Goal: Task Accomplishment & Management: Use online tool/utility

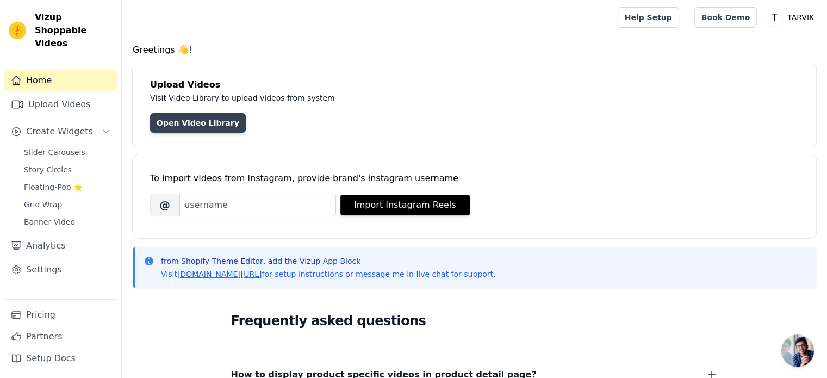
click at [213, 122] on link "Open Video Library" at bounding box center [198, 123] width 96 height 20
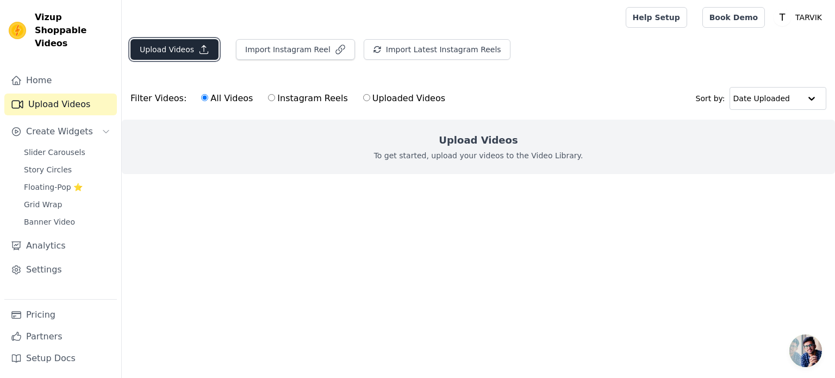
click at [185, 45] on button "Upload Videos" at bounding box center [174, 49] width 88 height 21
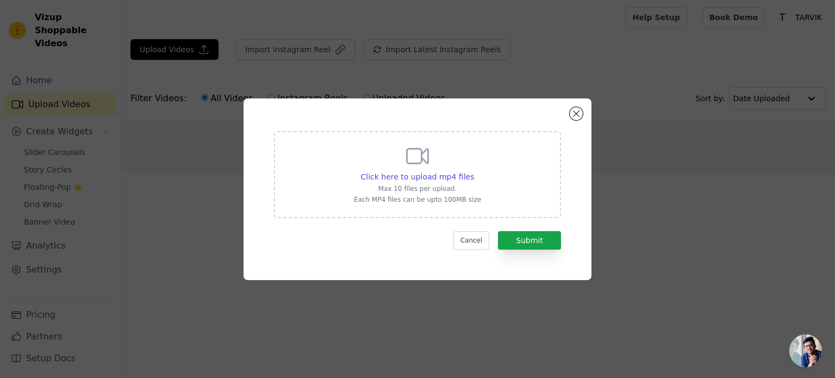
click at [430, 193] on div "Click here to upload mp4 files Max 10 files per upload. Each MP4 files can be u…" at bounding box center [417, 173] width 127 height 61
click at [474, 171] on input "Click here to upload mp4 files Max 10 files per upload. Each MP4 files can be u…" at bounding box center [474, 171] width 1 height 1
type input "C:\fakepath\989e80a3e563773db66643d9f6b7ef9e.mp4"
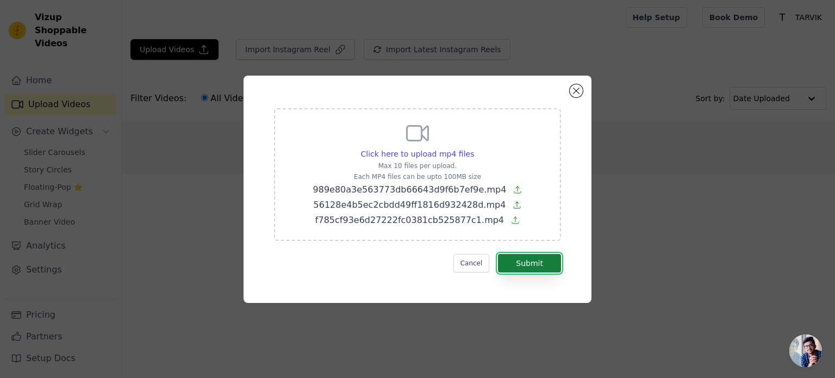
click at [530, 258] on button "Submit" at bounding box center [529, 263] width 63 height 18
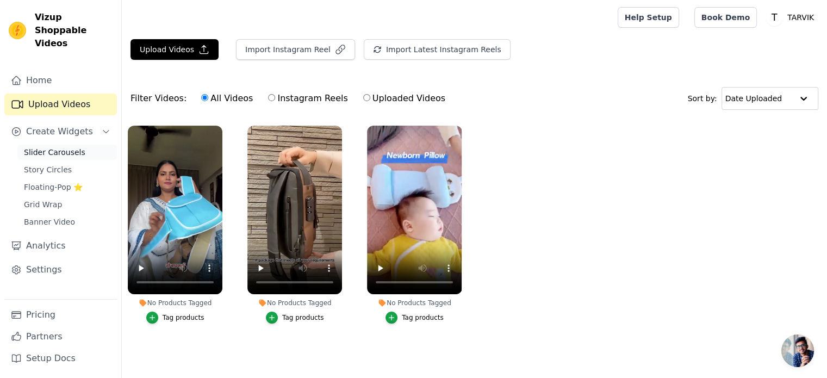
click at [78, 145] on link "Slider Carousels" at bounding box center [66, 152] width 99 height 15
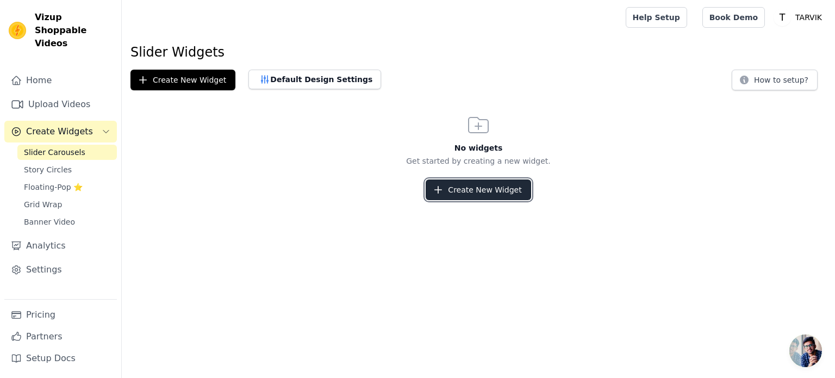
click at [476, 189] on button "Create New Widget" at bounding box center [478, 189] width 105 height 21
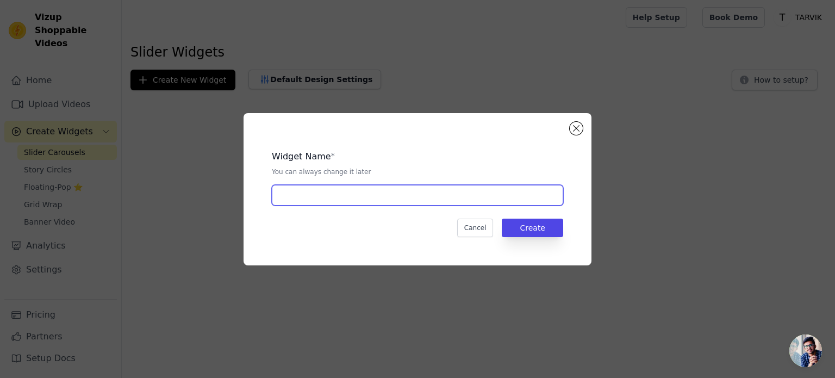
click at [400, 194] on input "text" at bounding box center [417, 195] width 291 height 21
type input "New1"
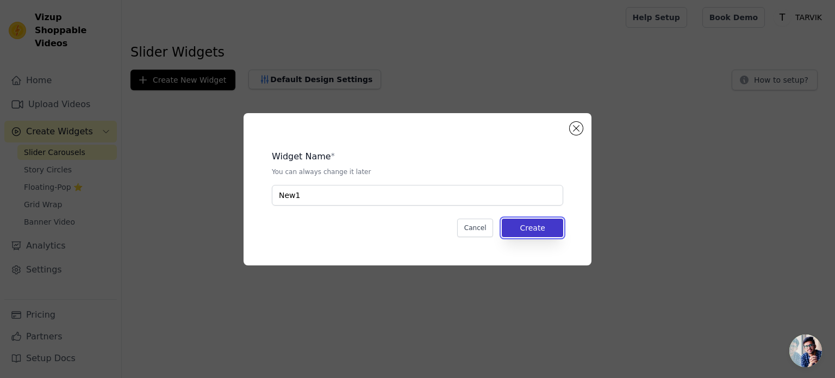
click at [533, 232] on button "Create" at bounding box center [532, 228] width 61 height 18
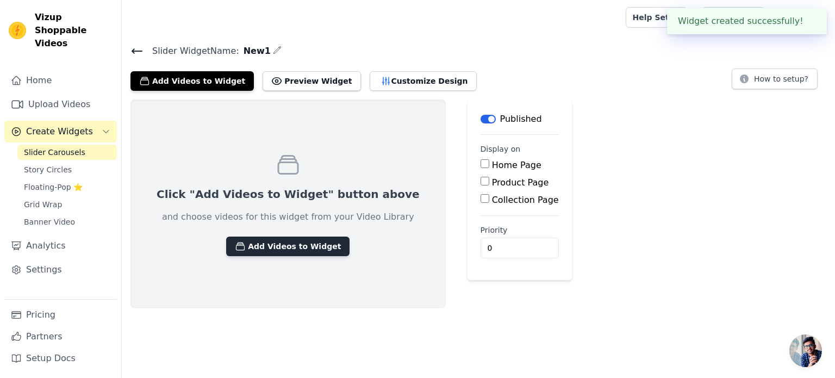
click at [296, 245] on button "Add Videos to Widget" at bounding box center [287, 247] width 123 height 20
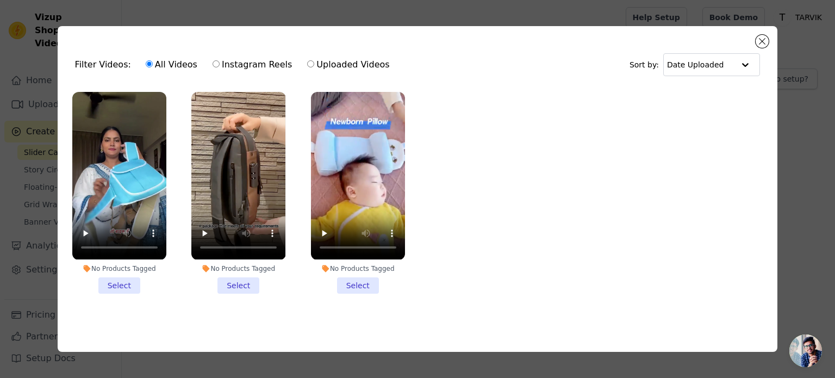
click at [120, 282] on li "No Products Tagged Select" at bounding box center [119, 192] width 94 height 201
click at [0, 0] on input "No Products Tagged Select" at bounding box center [0, 0] width 0 height 0
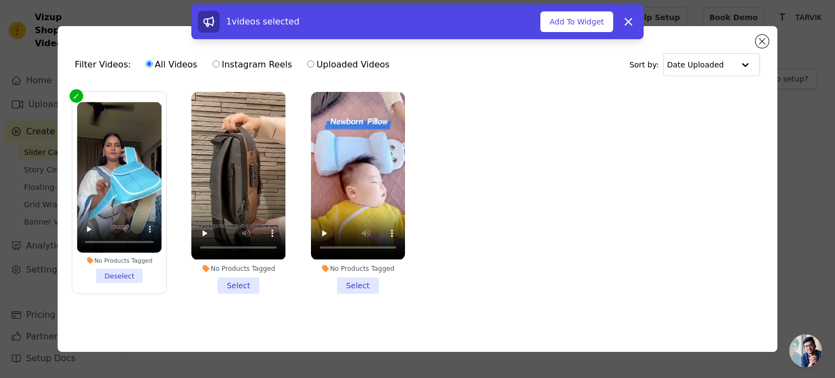
click at [234, 288] on li "No Products Tagged Select" at bounding box center [238, 192] width 94 height 201
click at [0, 0] on input "No Products Tagged Select" at bounding box center [0, 0] width 0 height 0
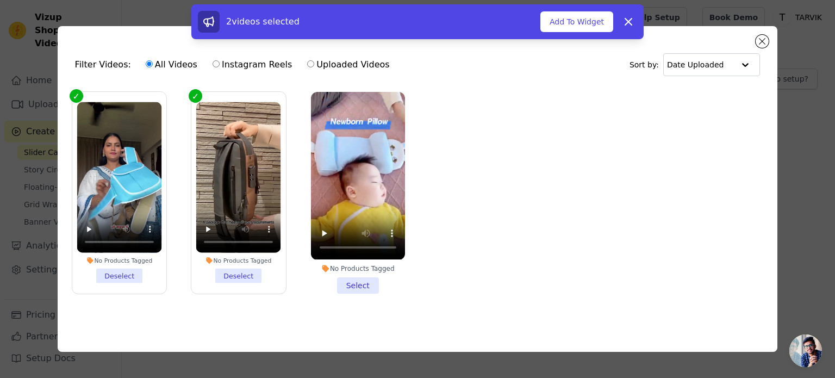
click at [338, 278] on li "No Products Tagged Select" at bounding box center [358, 192] width 94 height 201
click at [0, 0] on input "No Products Tagged Select" at bounding box center [0, 0] width 0 height 0
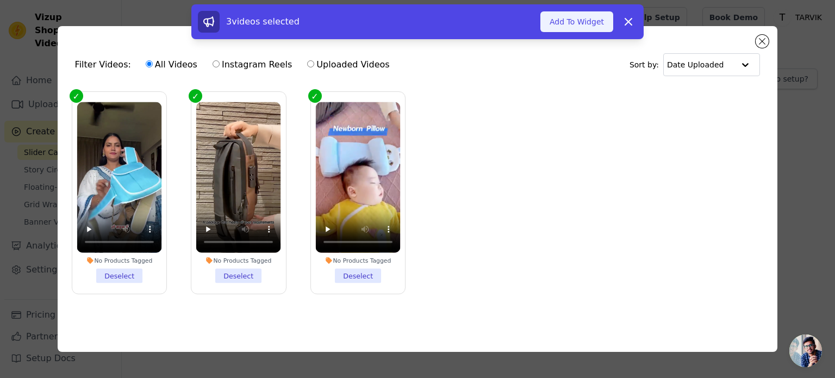
click at [587, 25] on button "Add To Widget" at bounding box center [576, 21] width 73 height 21
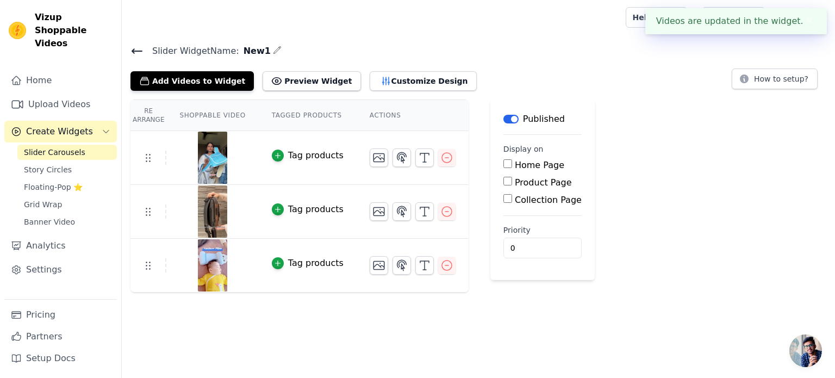
click at [503, 165] on input "Home Page" at bounding box center [507, 163] width 9 height 9
checkbox input "true"
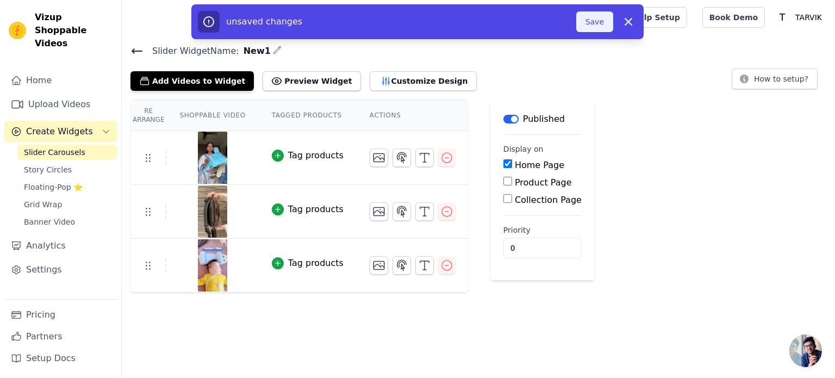
click at [602, 23] on button "Save" at bounding box center [594, 21] width 37 height 21
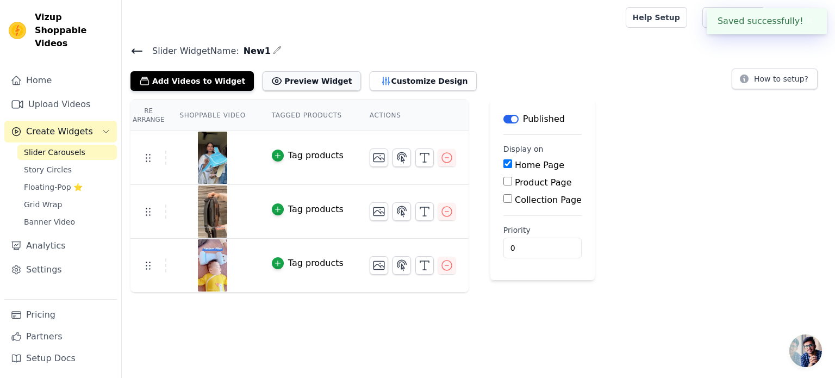
click at [287, 84] on button "Preview Widget" at bounding box center [312, 81] width 98 height 20
click at [58, 199] on span "Grid Wrap" at bounding box center [43, 204] width 38 height 11
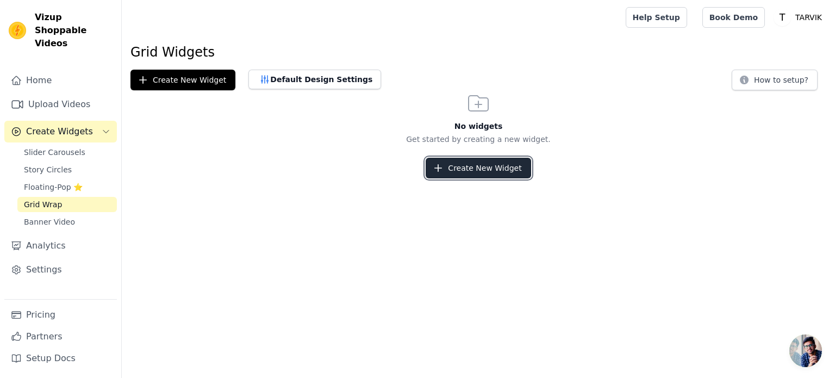
click at [498, 171] on button "Create New Widget" at bounding box center [478, 168] width 105 height 21
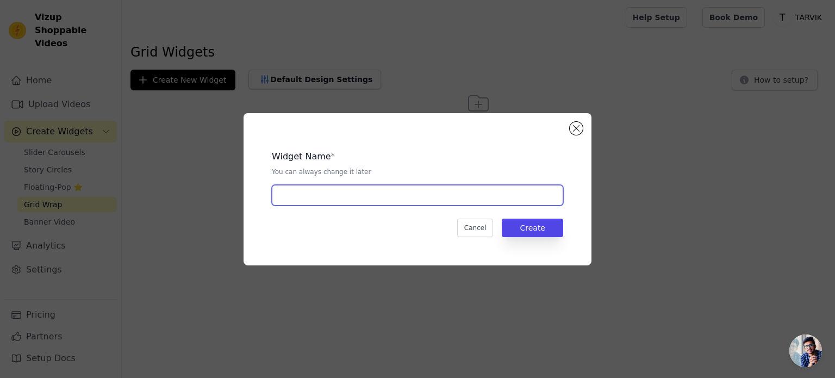
click at [395, 186] on input "text" at bounding box center [417, 195] width 291 height 21
type input "New2"
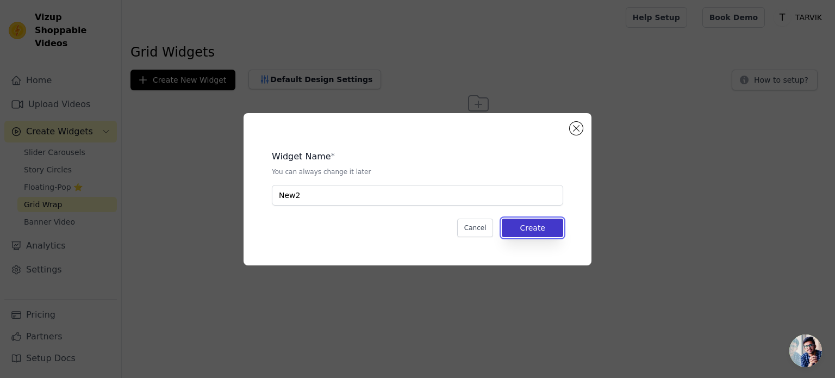
click at [550, 225] on button "Create" at bounding box center [532, 228] width 61 height 18
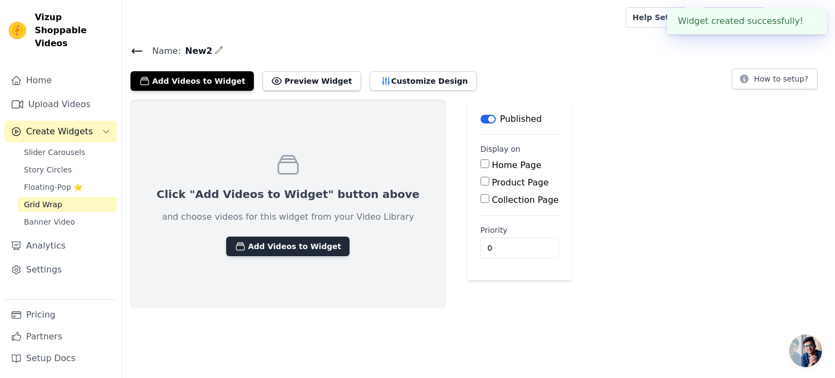
click at [294, 248] on button "Add Videos to Widget" at bounding box center [287, 247] width 123 height 20
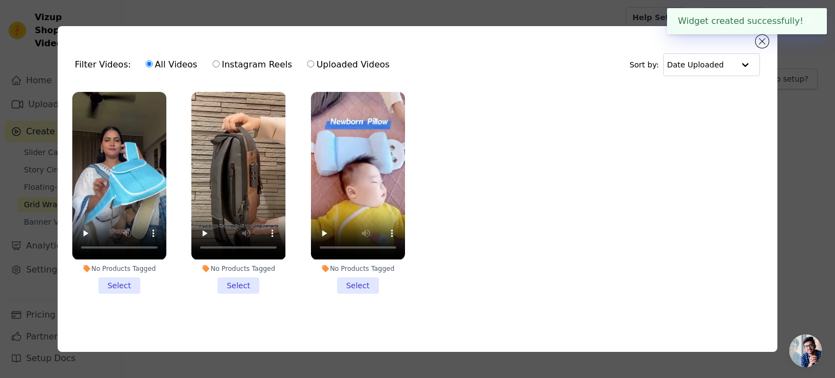
click at [124, 278] on li "No Products Tagged Select" at bounding box center [119, 192] width 94 height 201
click at [0, 0] on input "No Products Tagged Select" at bounding box center [0, 0] width 0 height 0
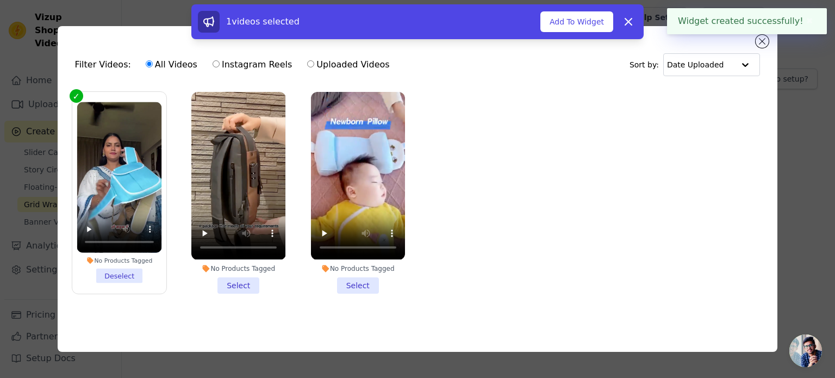
click at [228, 285] on li "No Products Tagged Select" at bounding box center [238, 192] width 94 height 201
click at [0, 0] on input "No Products Tagged Select" at bounding box center [0, 0] width 0 height 0
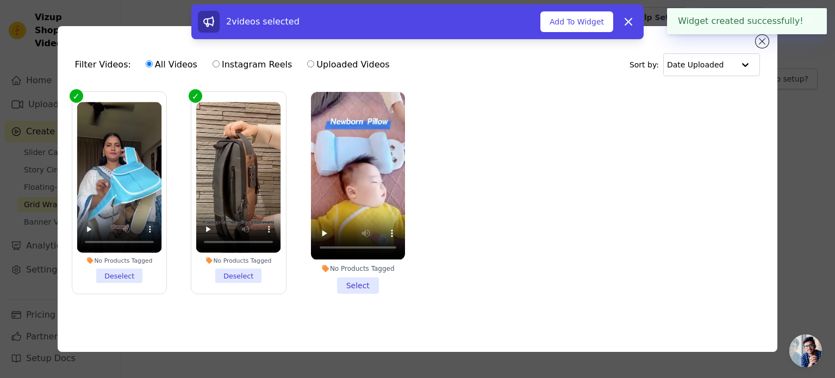
click at [357, 291] on div "No Products Tagged Select" at bounding box center [358, 192] width 106 height 213
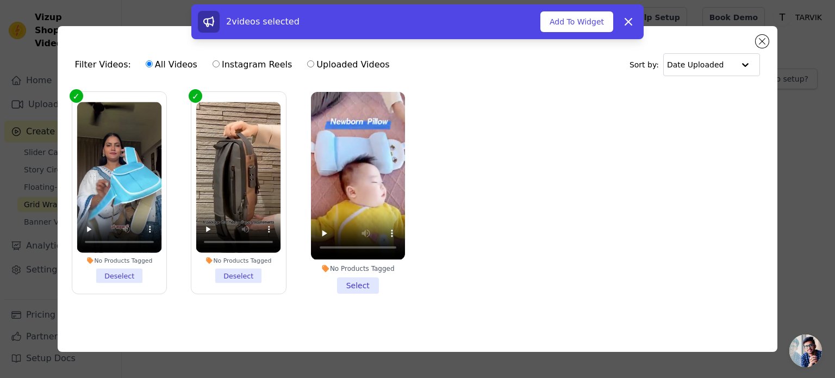
click at [360, 282] on li "No Products Tagged Select" at bounding box center [358, 192] width 94 height 201
click at [0, 0] on input "No Products Tagged Select" at bounding box center [0, 0] width 0 height 0
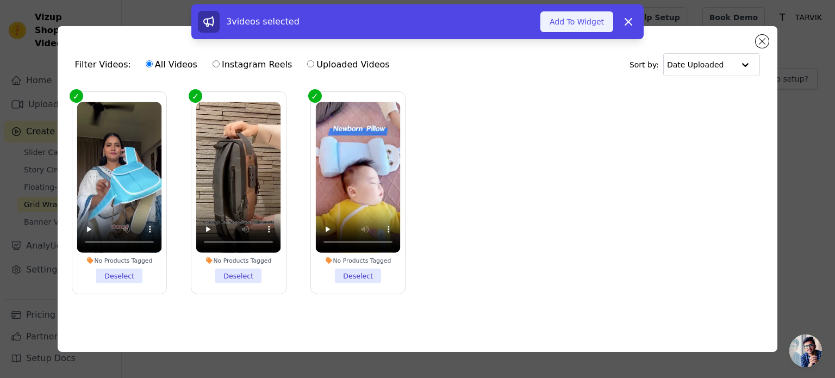
click at [573, 21] on button "Add To Widget" at bounding box center [576, 21] width 73 height 21
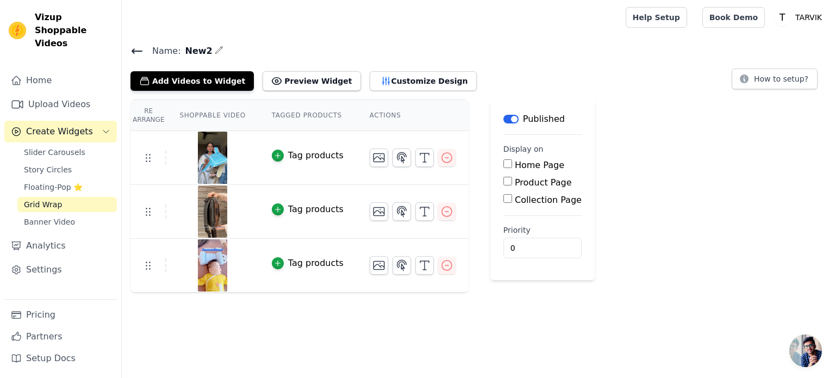
click at [503, 163] on input "Home Page" at bounding box center [507, 163] width 9 height 9
checkbox input "true"
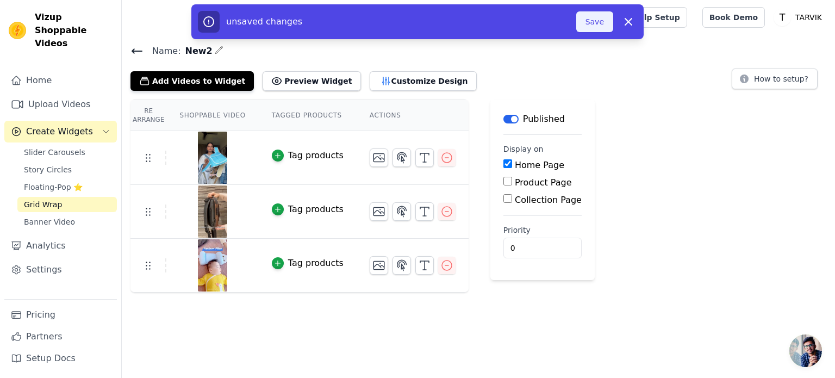
click at [597, 25] on button "Save" at bounding box center [594, 21] width 37 height 21
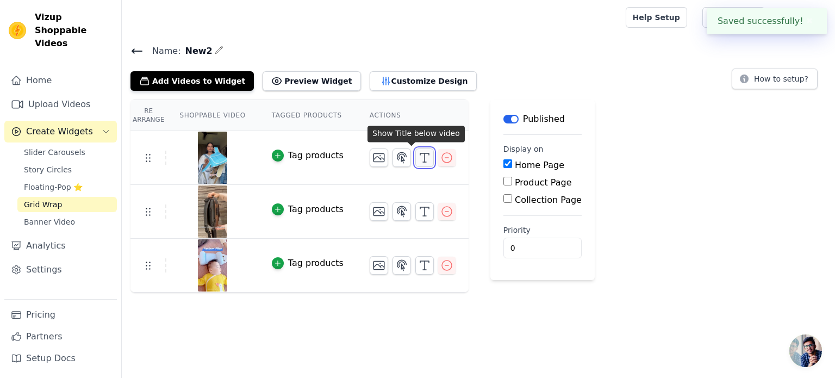
click at [418, 155] on icon "button" at bounding box center [424, 157] width 13 height 13
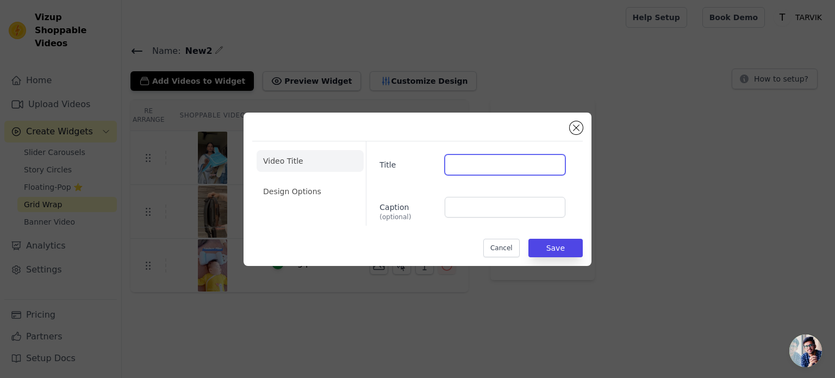
click at [478, 163] on input "Title" at bounding box center [505, 164] width 121 height 21
type input "Baby Safety Belt"
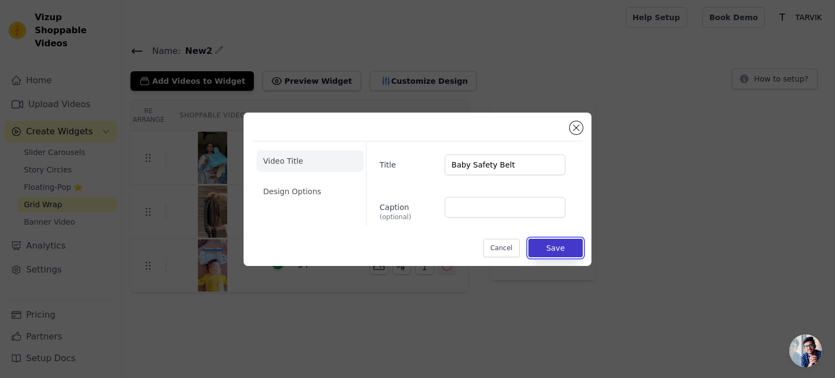
click at [556, 253] on button "Save" at bounding box center [555, 248] width 54 height 18
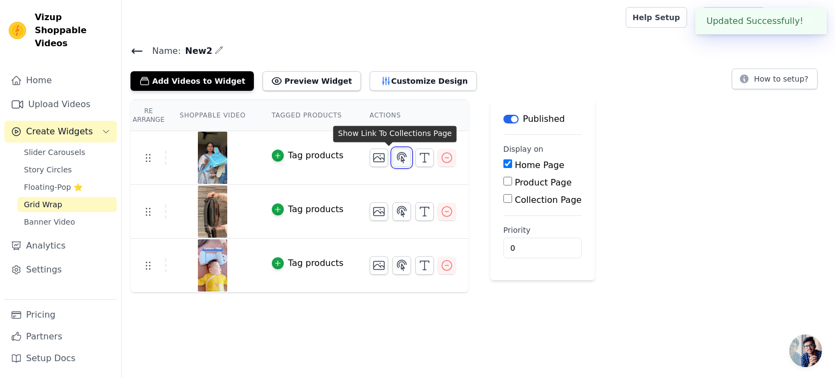
click at [397, 156] on icon "button" at bounding box center [401, 157] width 9 height 10
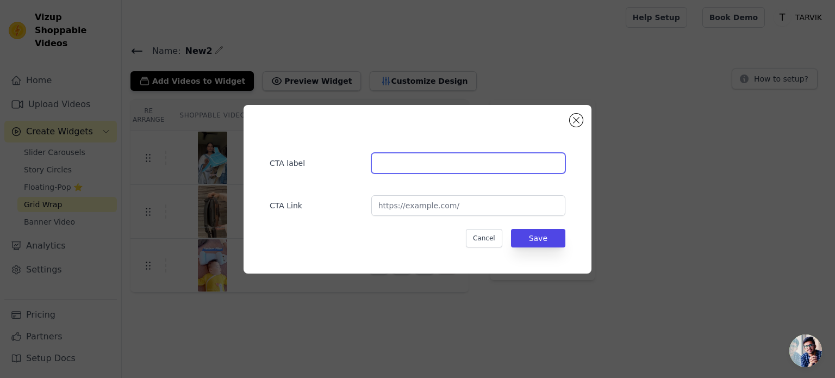
click at [385, 160] on input "text" at bounding box center [468, 163] width 194 height 21
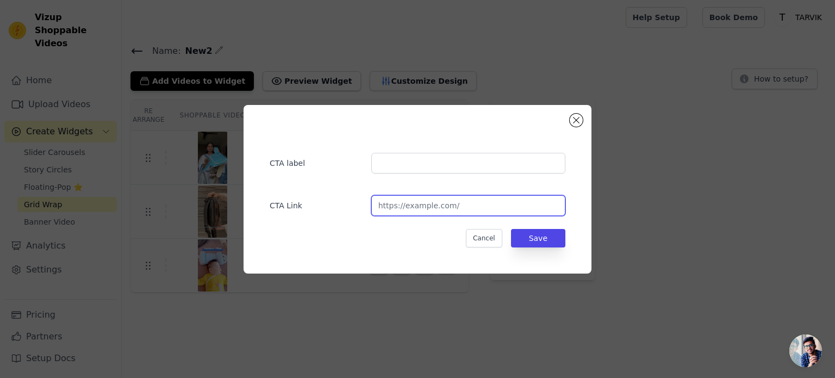
click at [449, 197] on input "url" at bounding box center [468, 205] width 194 height 21
click at [448, 197] on input "url" at bounding box center [468, 205] width 194 height 21
paste input "https://doodadstore.in/products/baby-safety-belt-for-2-wheeler?_pos=1&_psq=Baby…"
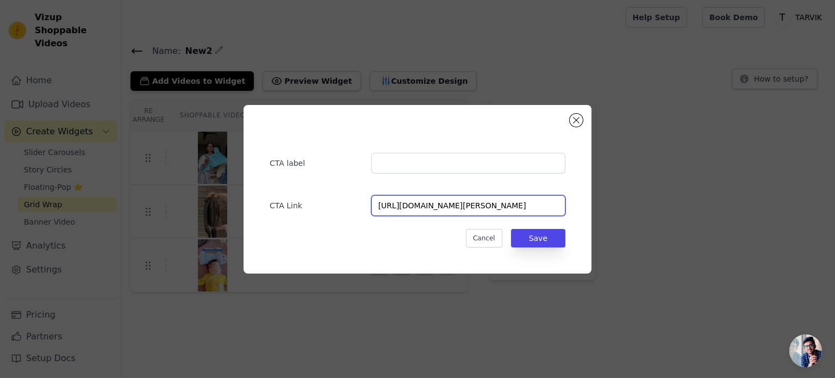
type input "https://doodadstore.in/products/baby-safety-belt-for-2-wheeler?_pos=1&_psq=Baby…"
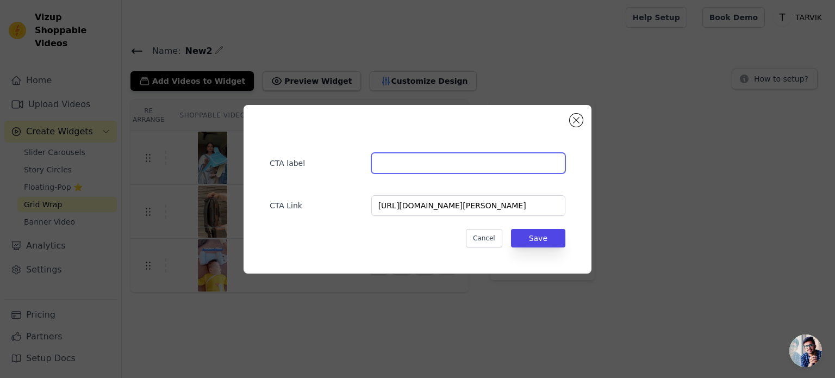
scroll to position [0, 0]
click at [415, 159] on input "text" at bounding box center [468, 163] width 194 height 21
type input "Baby safety belt"
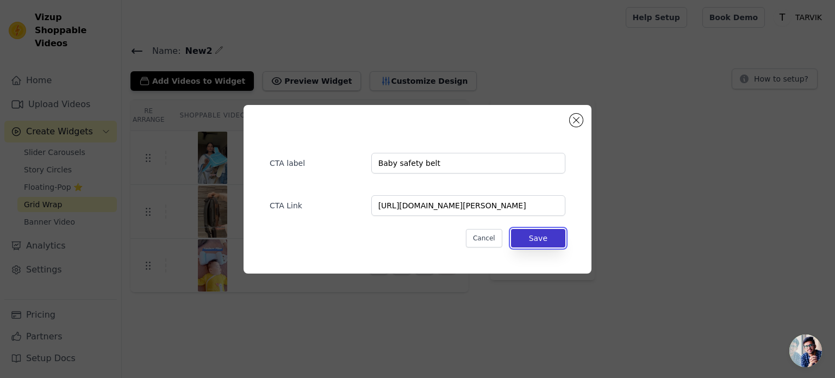
click at [544, 231] on button "Save" at bounding box center [538, 238] width 54 height 18
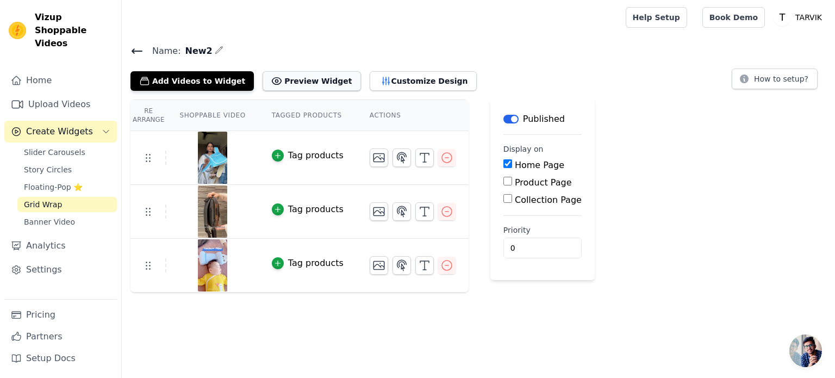
click at [300, 82] on button "Preview Widget" at bounding box center [312, 81] width 98 height 20
click at [274, 155] on icon "button" at bounding box center [278, 156] width 8 height 8
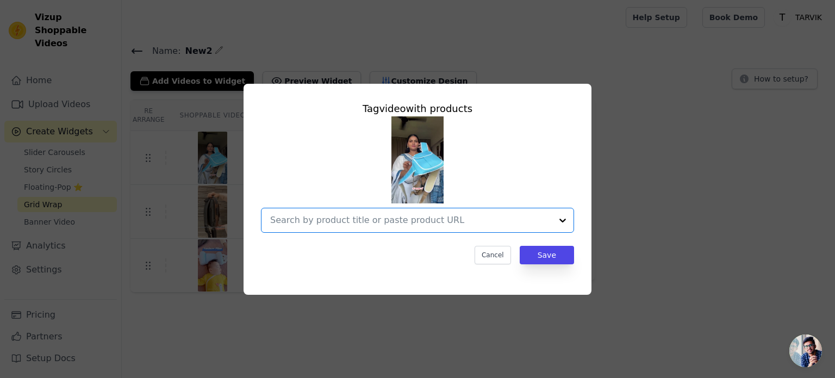
click at [521, 221] on input "text" at bounding box center [411, 220] width 282 height 13
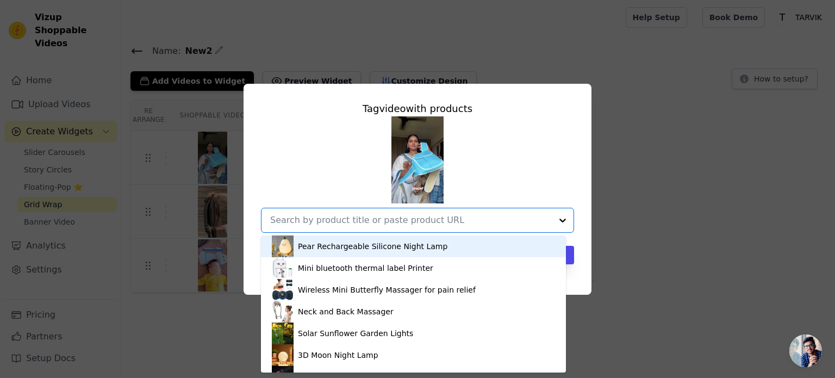
click at [521, 221] on input "text" at bounding box center [411, 220] width 282 height 13
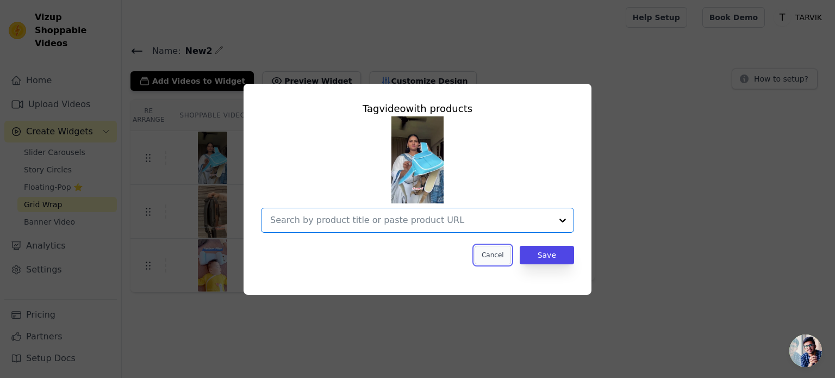
click at [507, 253] on button "Cancel" at bounding box center [493, 255] width 36 height 18
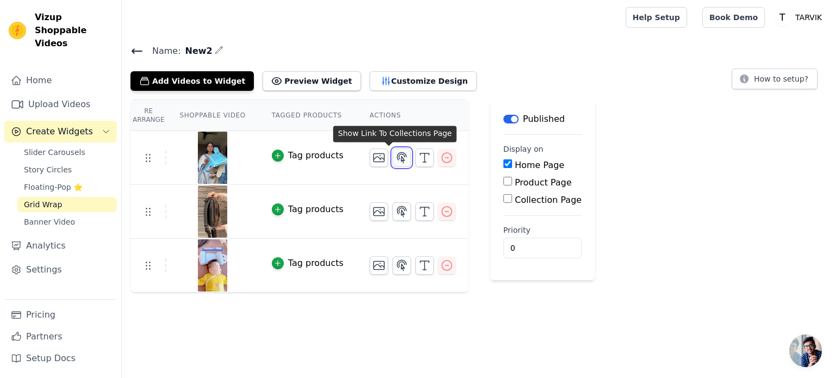
click at [395, 160] on icon "button" at bounding box center [401, 157] width 13 height 13
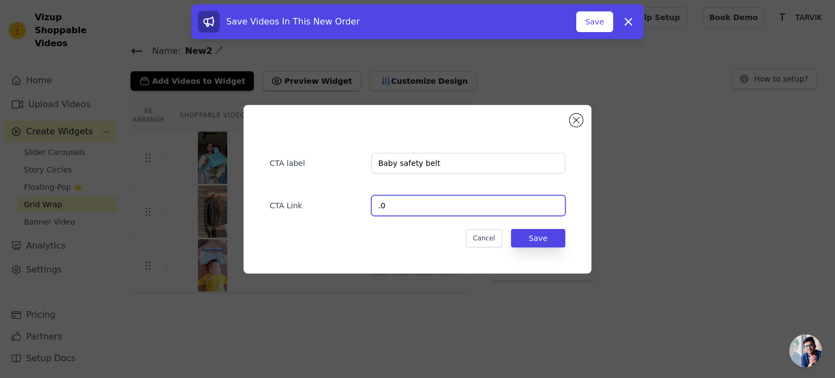
type input "0"
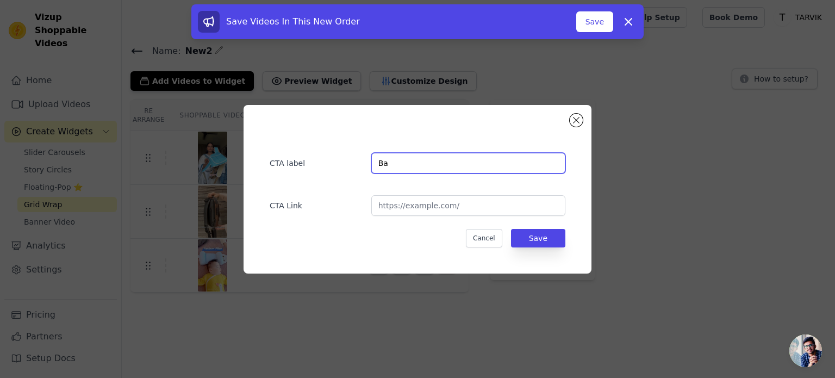
type input "B"
click at [572, 123] on button "Close modal" at bounding box center [576, 120] width 13 height 13
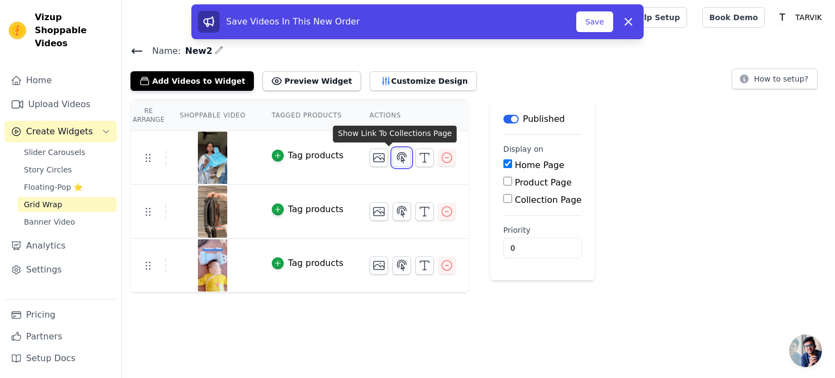
click at [395, 157] on icon "button" at bounding box center [401, 157] width 13 height 13
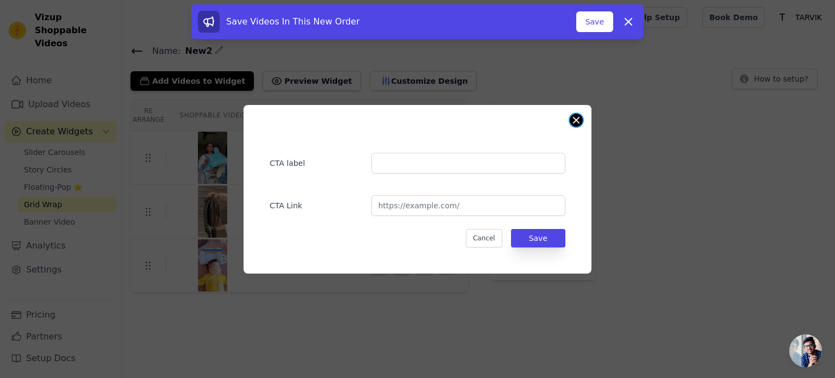
click at [574, 126] on button "Close modal" at bounding box center [576, 120] width 13 height 13
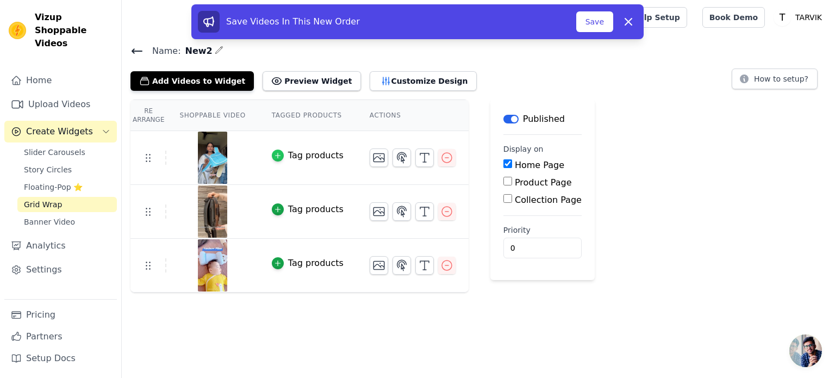
click at [274, 155] on icon "button" at bounding box center [278, 156] width 8 height 8
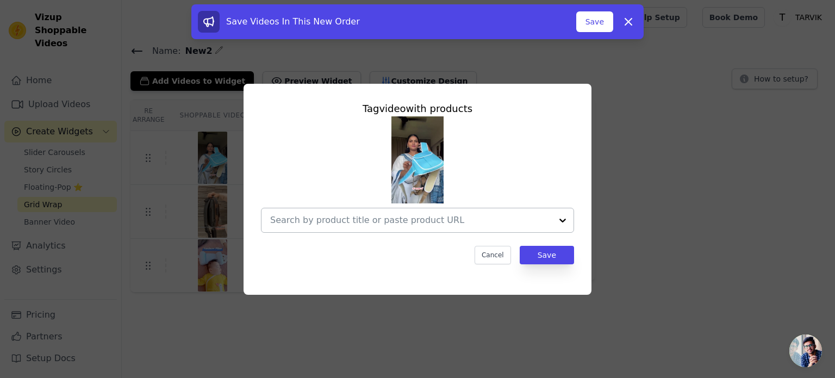
click at [366, 220] on input "text" at bounding box center [411, 220] width 282 height 13
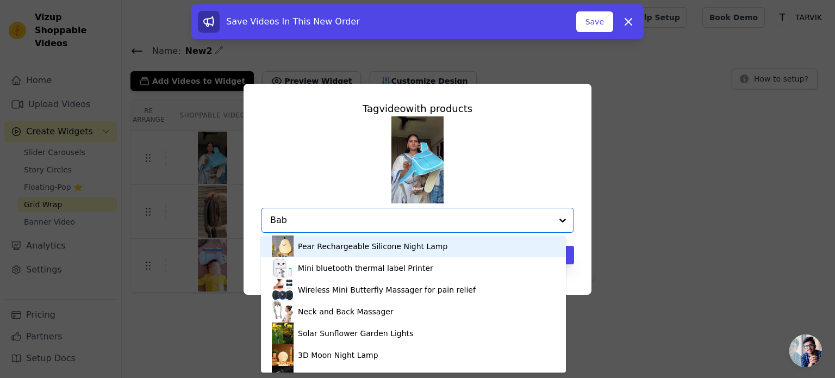
type input "Baby"
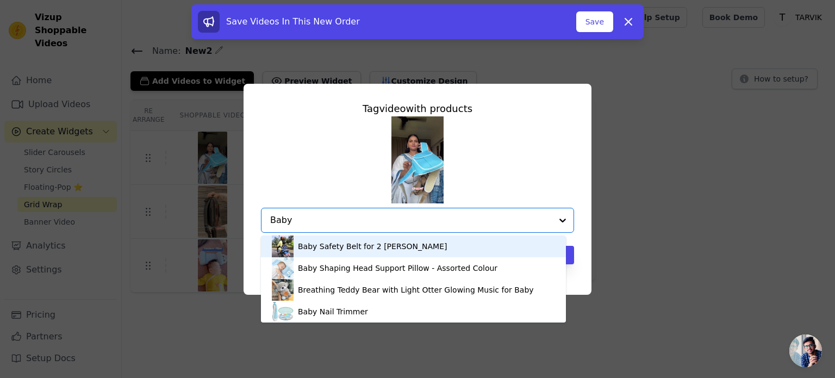
click at [371, 244] on div "Baby Safety Belt for 2 Wheeler" at bounding box center [372, 246] width 149 height 11
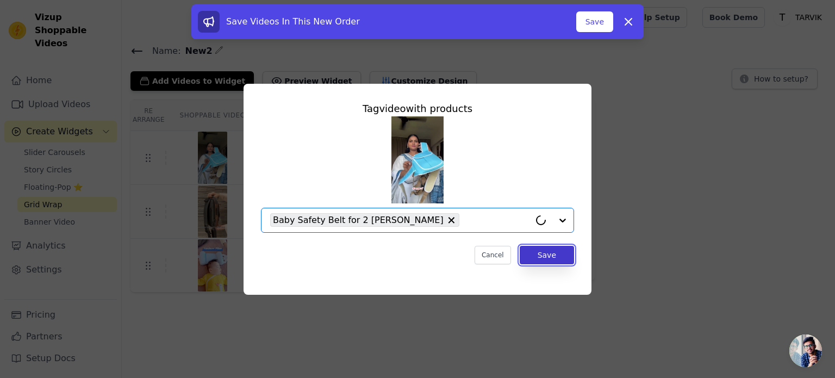
click at [561, 255] on button "Save" at bounding box center [547, 255] width 54 height 18
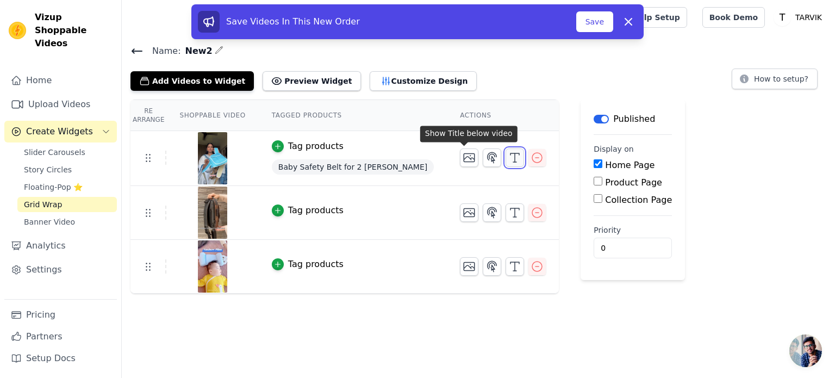
click at [508, 157] on icon "button" at bounding box center [514, 157] width 13 height 13
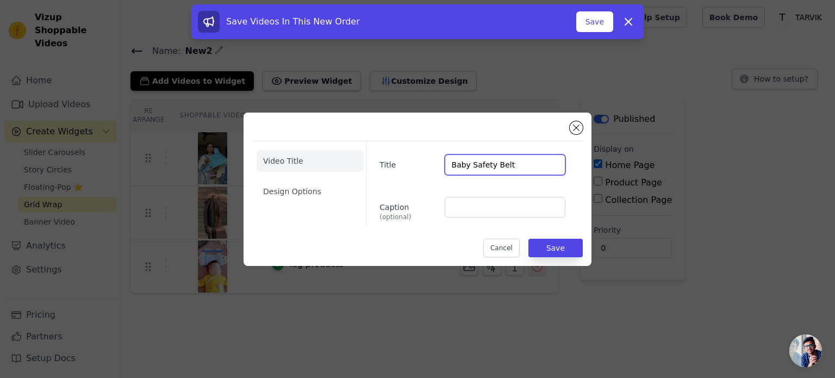
click at [536, 156] on input "Baby Safety Belt" at bounding box center [505, 164] width 121 height 21
type input "Baby Safety Belt for 2 Wheeler"
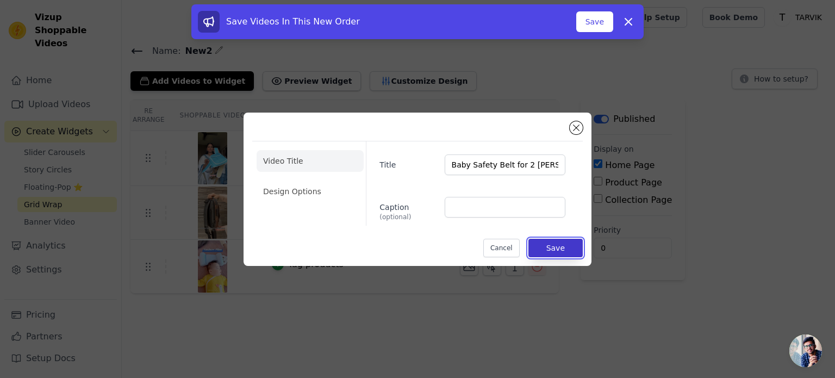
click at [568, 251] on button "Save" at bounding box center [555, 248] width 54 height 18
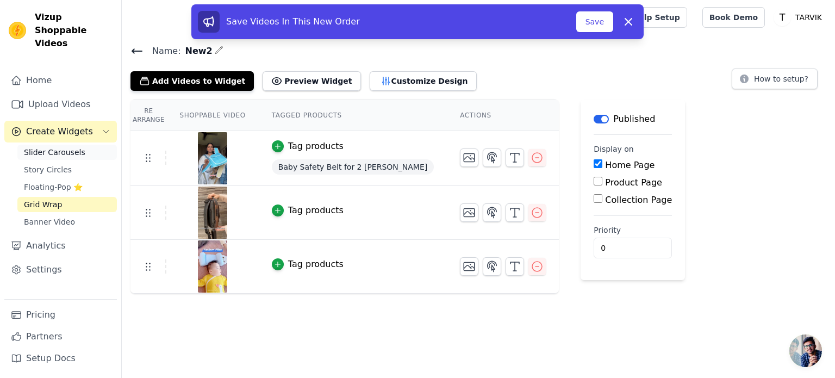
click at [61, 147] on span "Slider Carousels" at bounding box center [54, 152] width 61 height 11
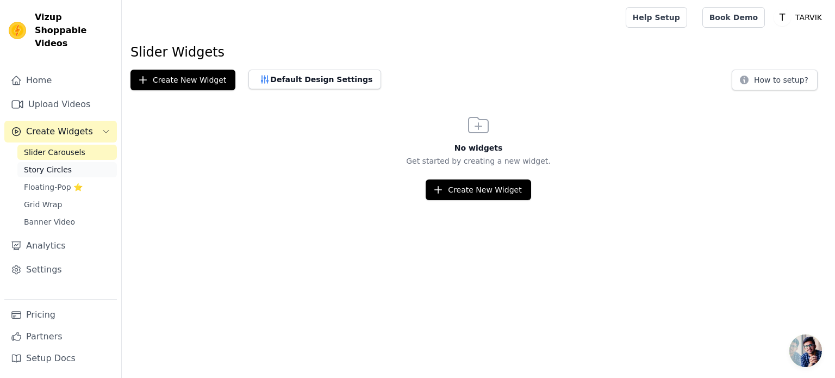
click at [50, 164] on span "Story Circles" at bounding box center [48, 169] width 48 height 11
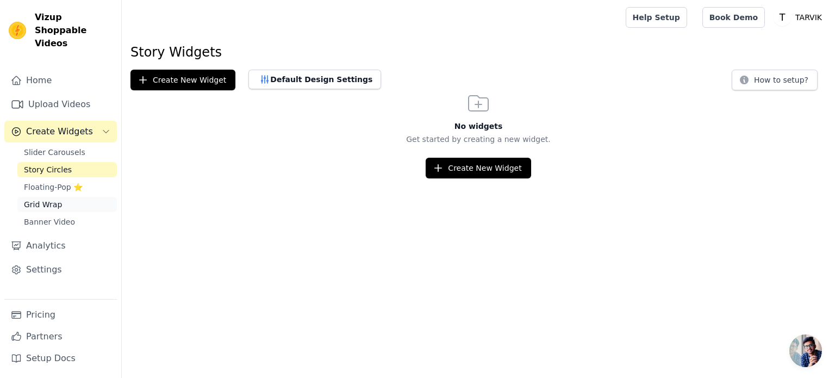
click at [48, 199] on span "Grid Wrap" at bounding box center [43, 204] width 38 height 11
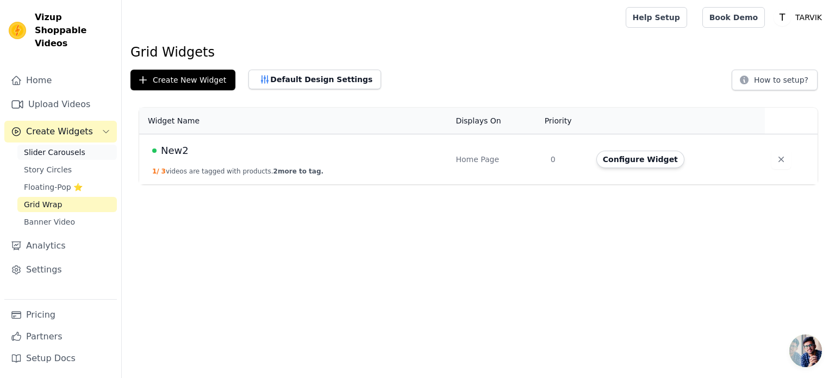
click at [57, 147] on span "Slider Carousels" at bounding box center [54, 152] width 61 height 11
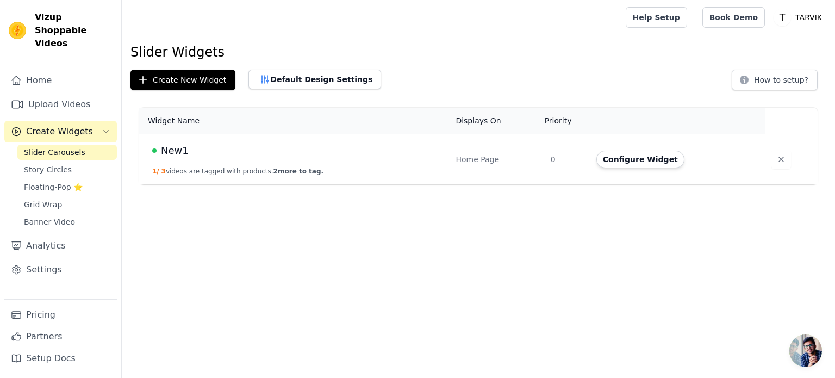
click at [378, 151] on div "New1" at bounding box center [297, 150] width 290 height 15
click at [613, 160] on button "Configure Widget" at bounding box center [640, 159] width 88 height 17
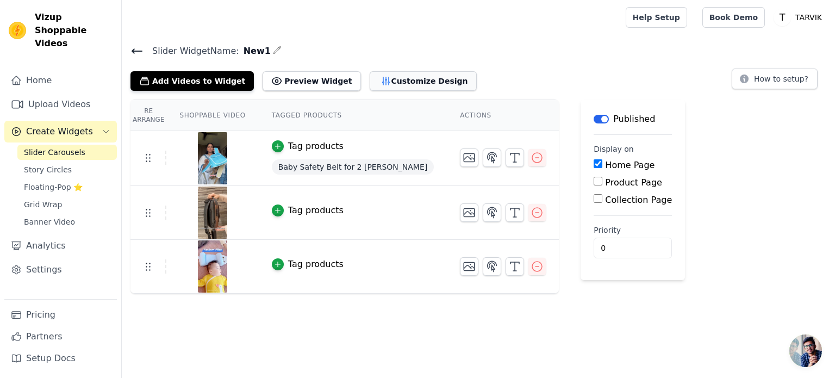
click at [370, 84] on button "Customize Design" at bounding box center [423, 81] width 107 height 20
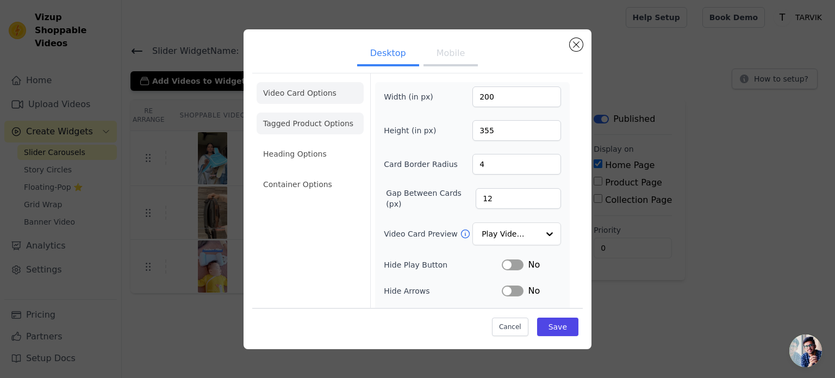
click at [316, 173] on li "Tagged Product Options" at bounding box center [310, 184] width 107 height 22
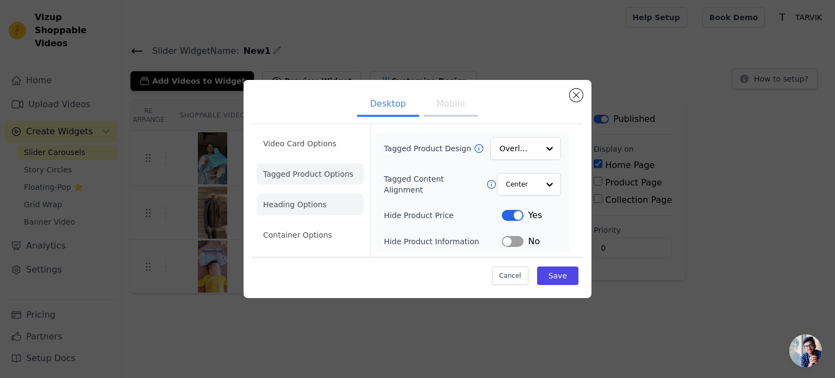
click at [304, 208] on li "Heading Options" at bounding box center [310, 205] width 107 height 22
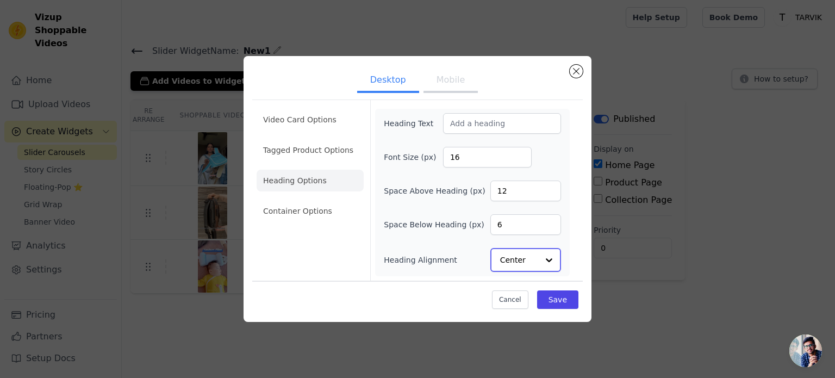
click at [522, 258] on input "Heading Alignment" at bounding box center [519, 260] width 38 height 22
click at [529, 214] on div "Center" at bounding box center [523, 211] width 67 height 23
click at [532, 265] on input "Heading Alignment" at bounding box center [519, 260] width 38 height 22
click at [524, 234] on div "Left" at bounding box center [523, 233] width 67 height 23
click at [527, 260] on input "Heading Alignment" at bounding box center [519, 260] width 38 height 22
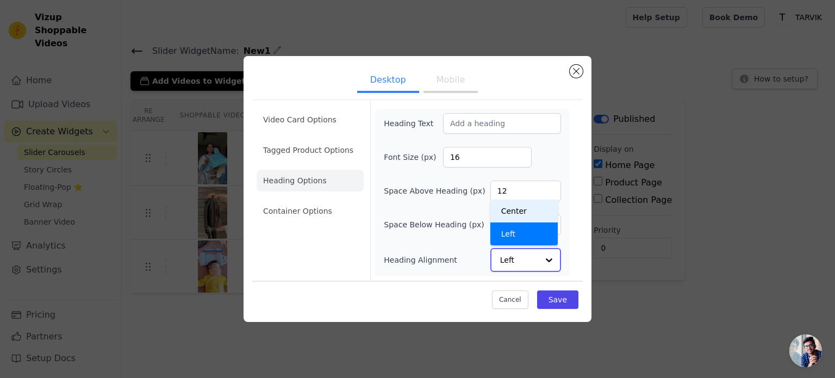
click at [529, 215] on div "Center" at bounding box center [523, 211] width 67 height 23
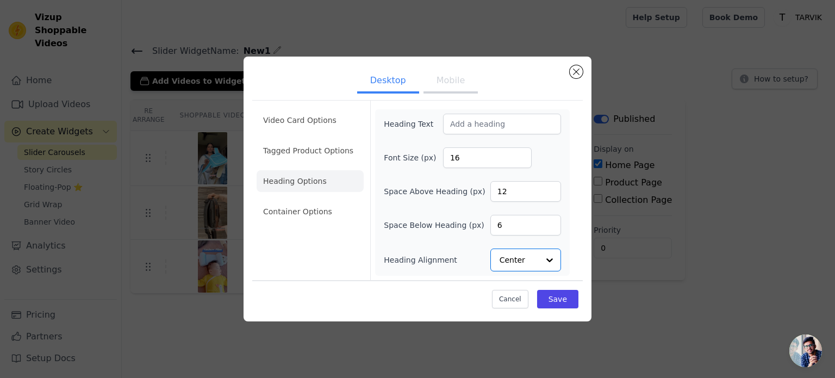
click at [461, 82] on button "Mobile" at bounding box center [451, 82] width 54 height 24
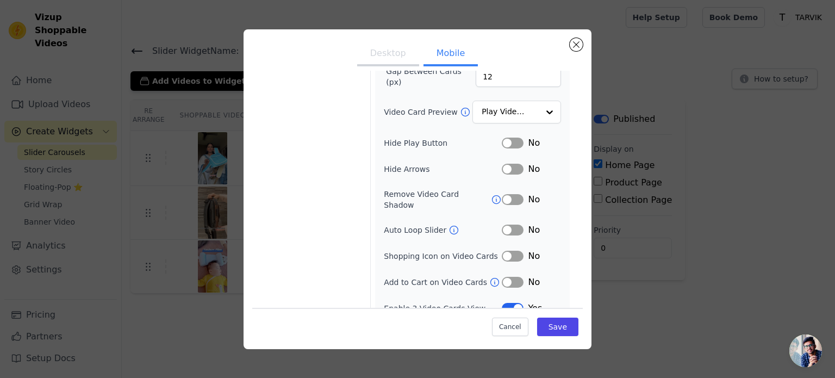
scroll to position [126, 0]
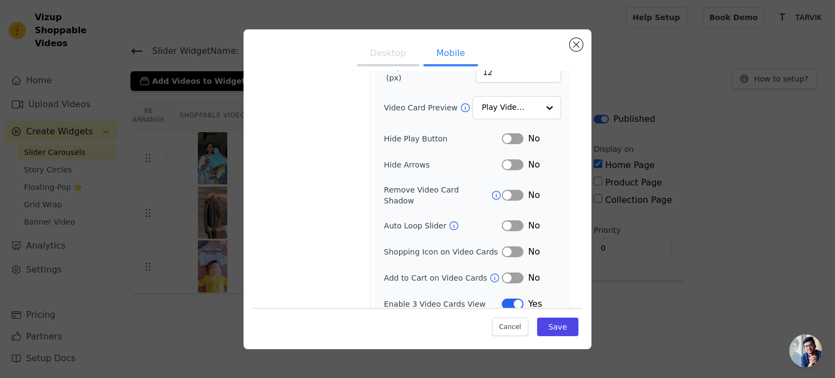
click at [502, 272] on button "Label" at bounding box center [513, 277] width 22 height 11
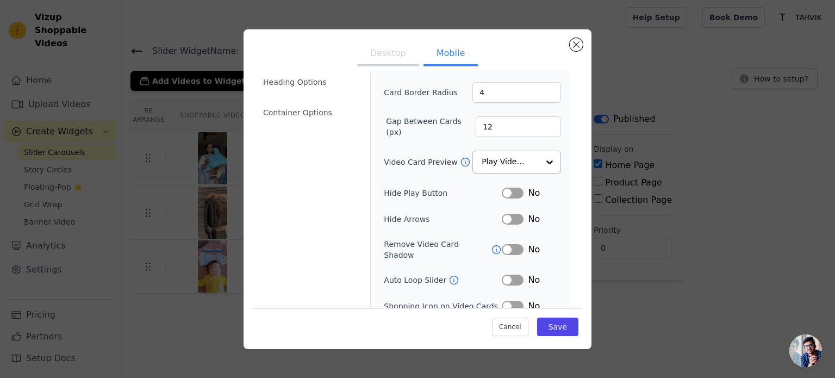
scroll to position [17, 0]
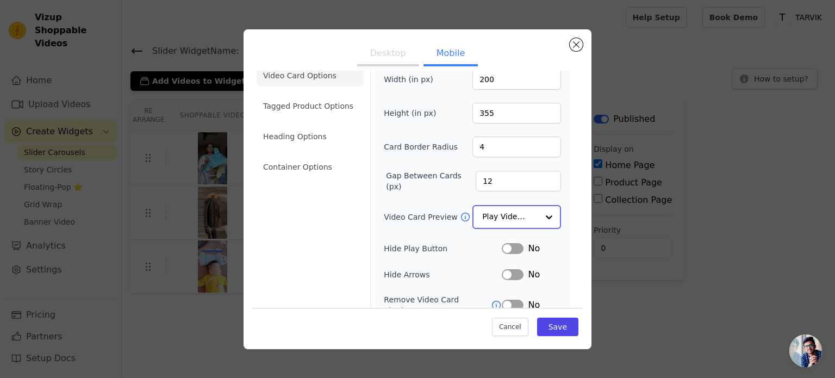
click at [524, 213] on input "Video Card Preview" at bounding box center [510, 217] width 56 height 22
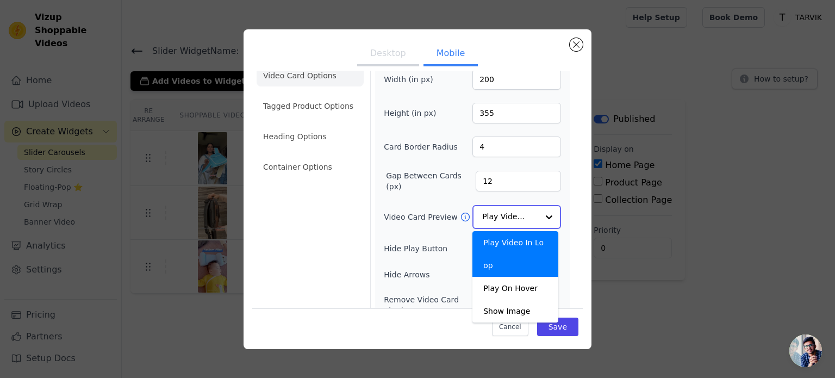
click at [524, 213] on input "Video Card Preview" at bounding box center [510, 217] width 56 height 22
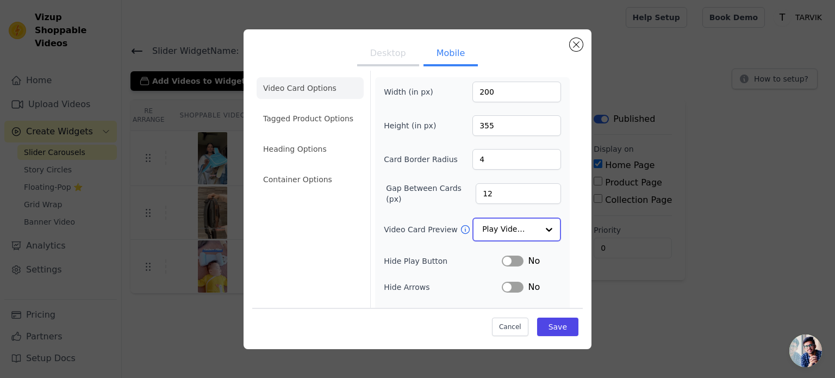
scroll to position [0, 0]
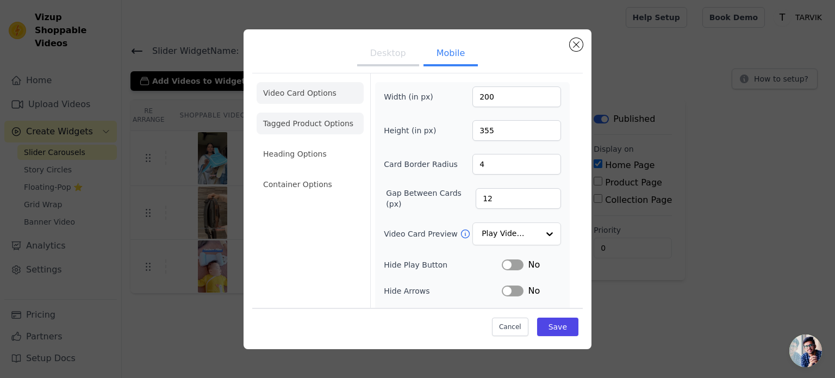
click at [324, 173] on li "Tagged Product Options" at bounding box center [310, 184] width 107 height 22
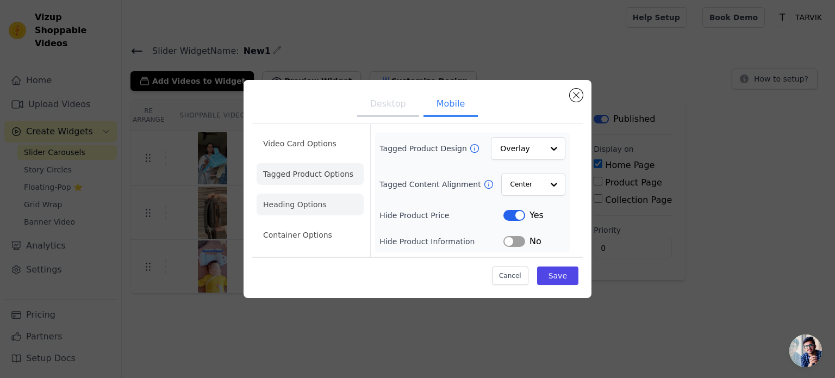
click at [320, 202] on li "Heading Options" at bounding box center [310, 205] width 107 height 22
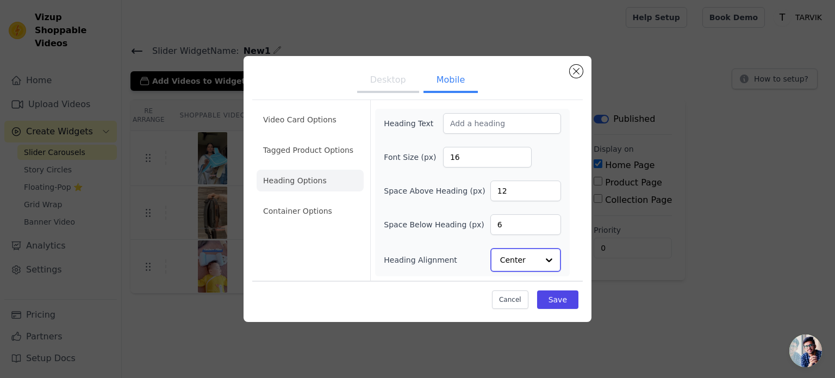
click at [534, 263] on input "Heading Alignment" at bounding box center [519, 260] width 38 height 22
click at [525, 209] on div "Center" at bounding box center [523, 211] width 67 height 23
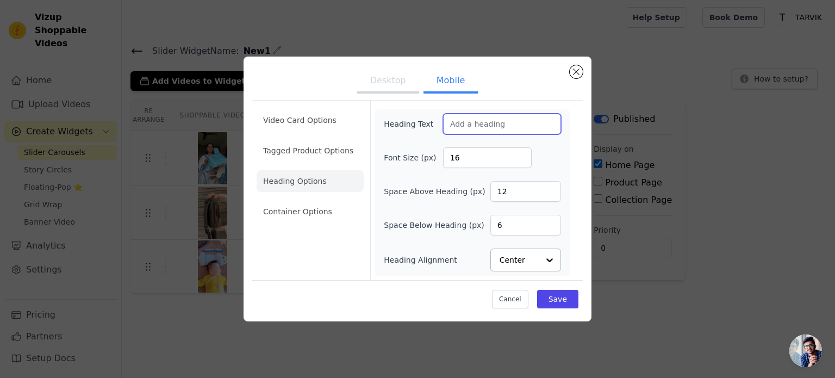
click at [493, 126] on input "Heading Text" at bounding box center [502, 124] width 118 height 21
type input "S"
type input "VIEW AND BUY"
click at [570, 296] on button "Save" at bounding box center [557, 299] width 41 height 18
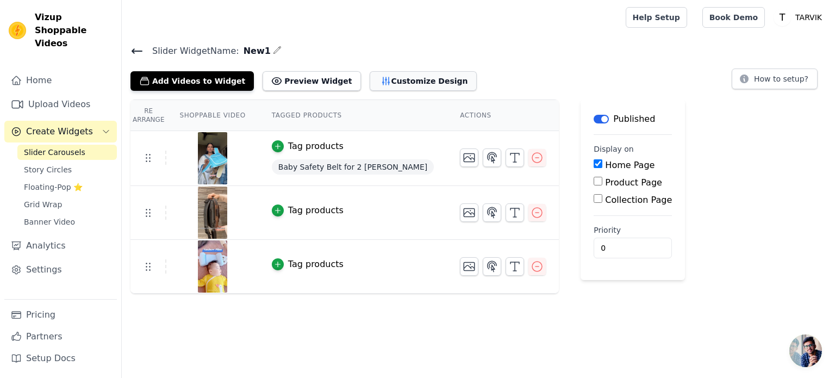
click at [377, 77] on button "Customize Design" at bounding box center [423, 81] width 107 height 20
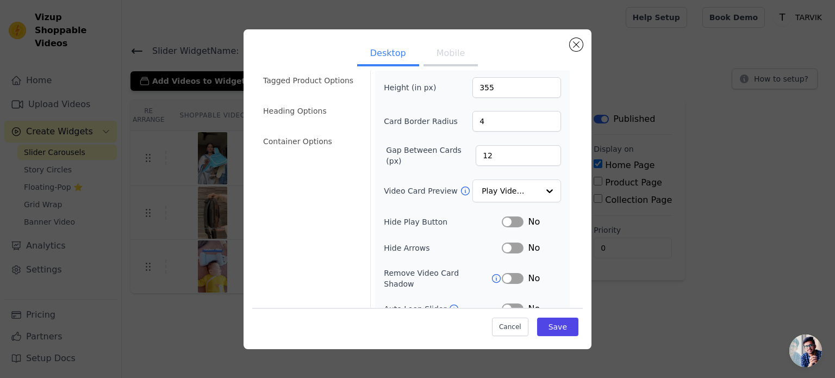
scroll to position [100, 0]
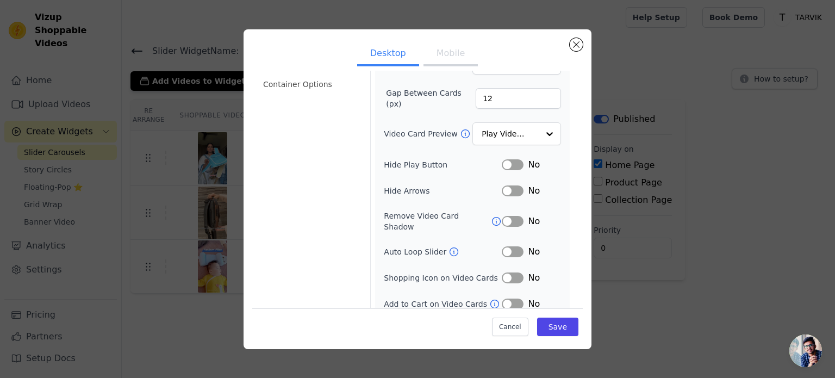
click at [505, 298] on button "Label" at bounding box center [513, 303] width 22 height 11
click at [561, 331] on button "Save" at bounding box center [557, 327] width 41 height 18
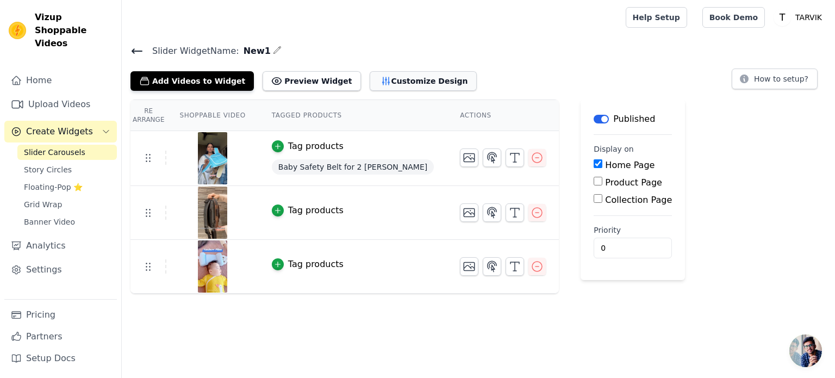
click at [381, 82] on button "Customize Design" at bounding box center [423, 81] width 107 height 20
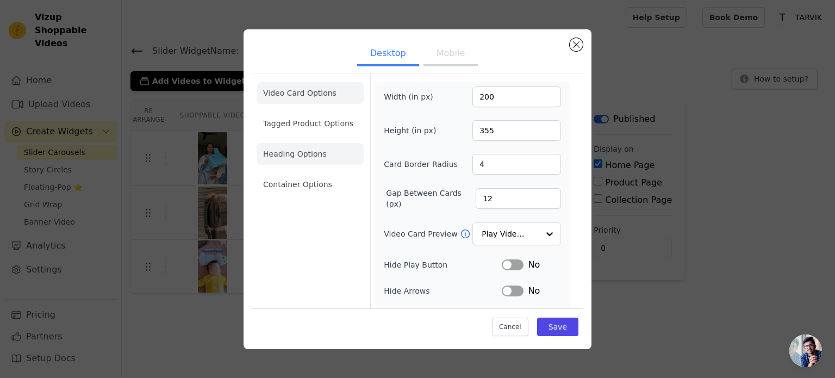
click at [309, 153] on li "Heading Options" at bounding box center [310, 154] width 107 height 22
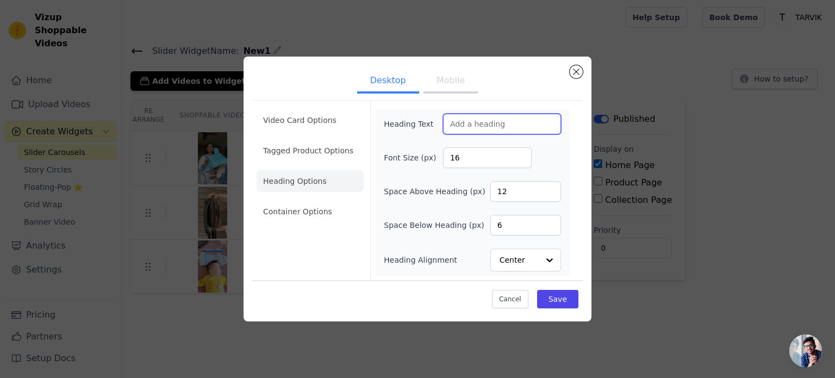
click at [514, 131] on input "Heading Text" at bounding box center [502, 124] width 118 height 21
type input "VIEW AND BUY"
drag, startPoint x: 517, startPoint y: 128, endPoint x: 446, endPoint y: 123, distance: 71.4
click at [446, 123] on input "VIEW AND BUY" at bounding box center [502, 124] width 118 height 21
click at [519, 102] on form "Heading Text VIEW AND BUY Font Size (px) 16 Space Above Heading (px) 12 Space B…" at bounding box center [472, 190] width 204 height 179
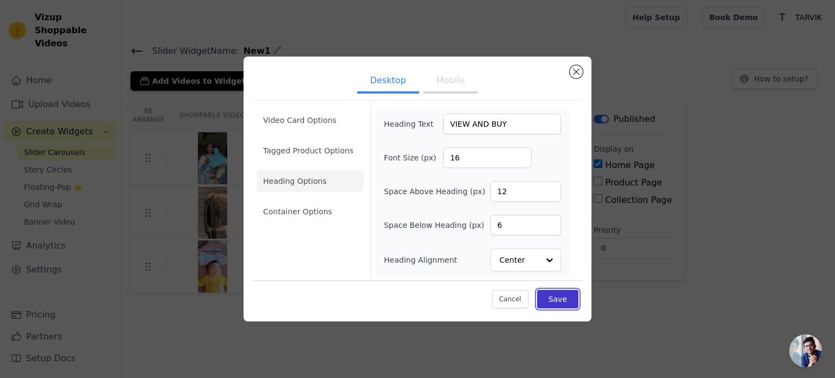
click at [554, 302] on button "Save" at bounding box center [557, 299] width 41 height 18
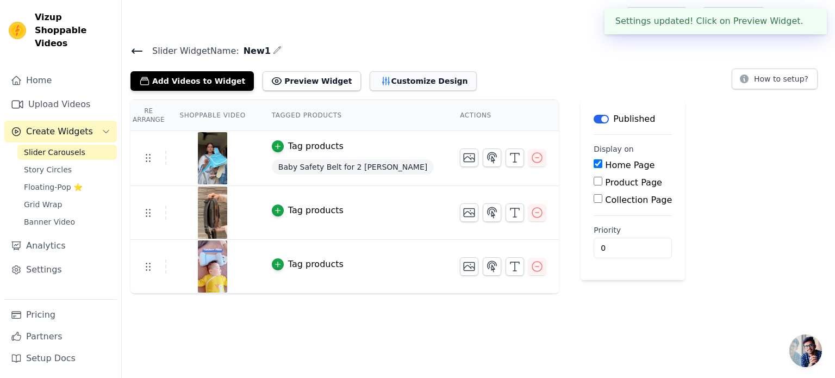
click at [376, 80] on button "Customize Design" at bounding box center [423, 81] width 107 height 20
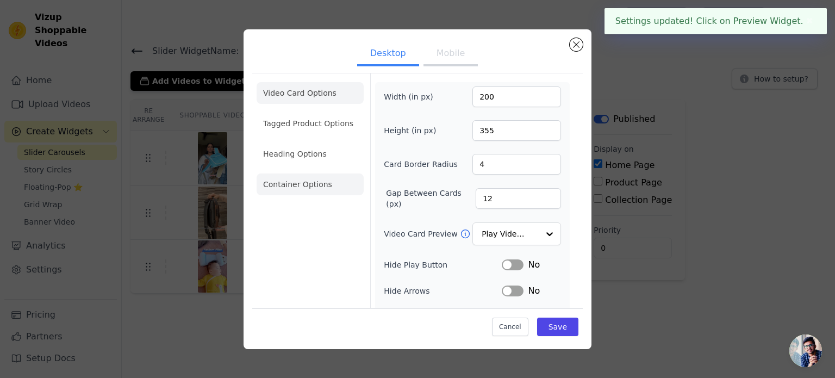
click at [287, 184] on li "Container Options" at bounding box center [310, 184] width 107 height 22
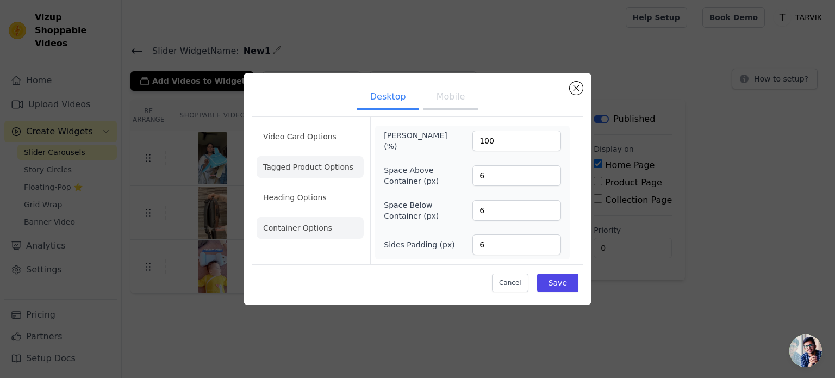
click at [321, 217] on li "Tagged Product Options" at bounding box center [310, 228] width 107 height 22
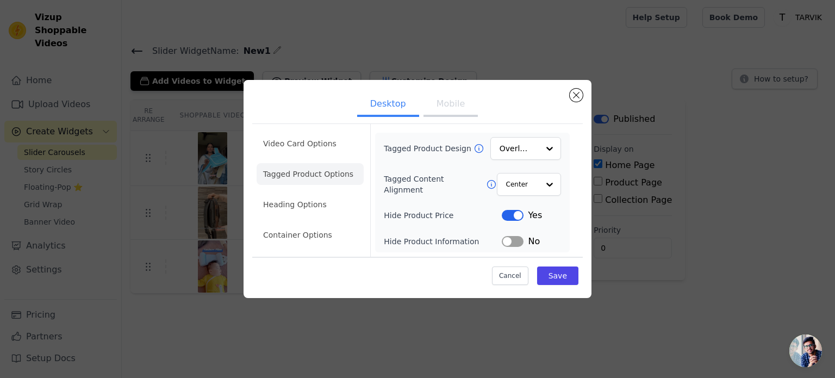
click at [508, 215] on button "Label" at bounding box center [513, 215] width 22 height 11
click at [524, 182] on input "Tagged Content Alignment" at bounding box center [522, 184] width 33 height 22
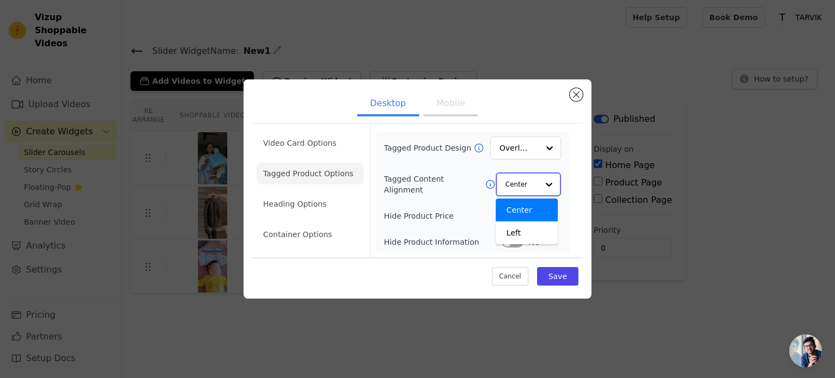
click at [524, 182] on input "Tagged Content Alignment" at bounding box center [522, 184] width 33 height 22
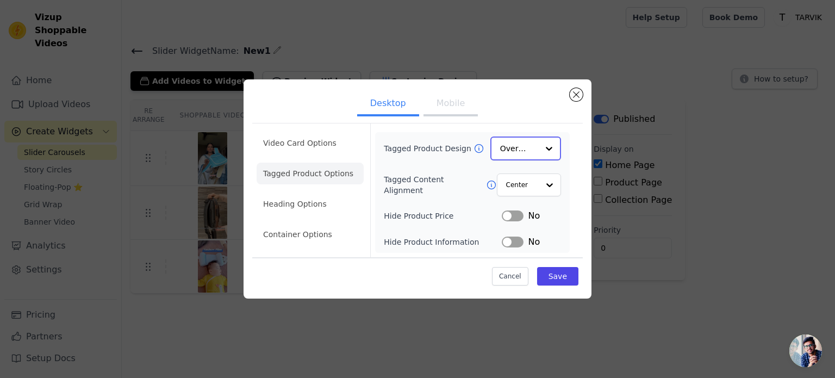
click at [530, 153] on input "Tagged Product Design" at bounding box center [519, 149] width 38 height 22
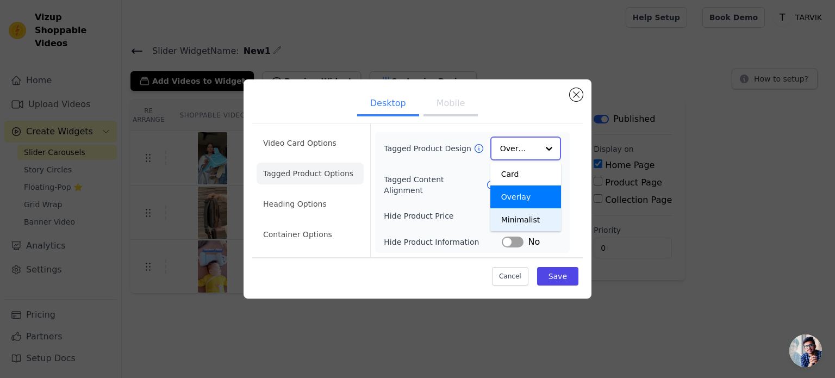
click at [534, 226] on div "Minimalist" at bounding box center [525, 219] width 71 height 23
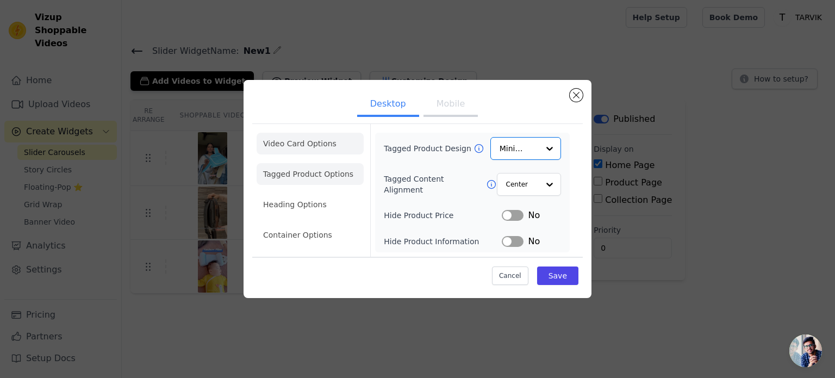
click at [270, 163] on li "Video Card Options" at bounding box center [310, 174] width 107 height 22
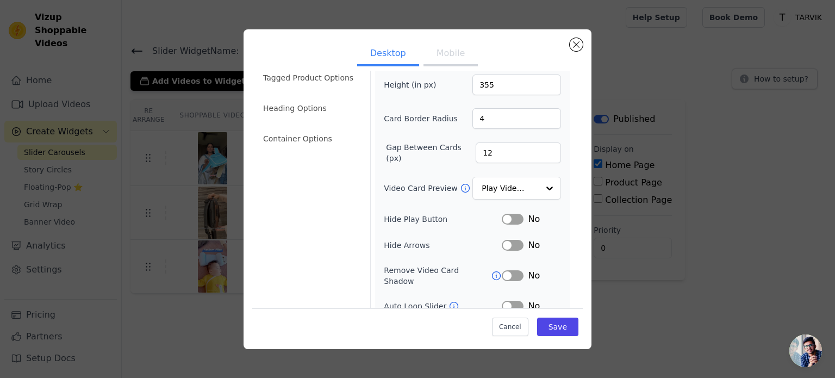
scroll to position [0, 0]
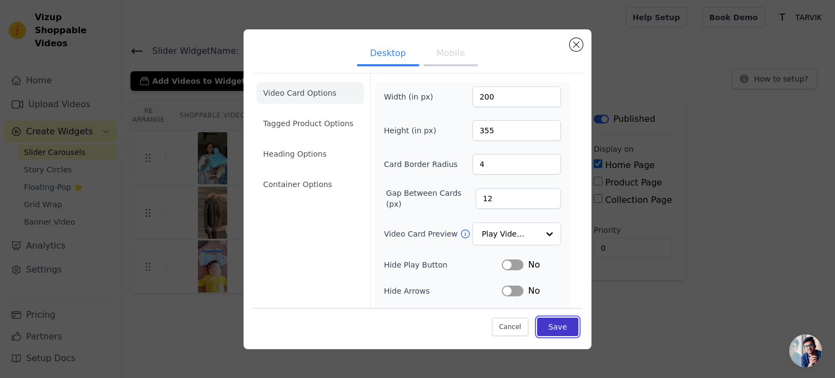
click at [548, 323] on button "Save" at bounding box center [557, 327] width 41 height 18
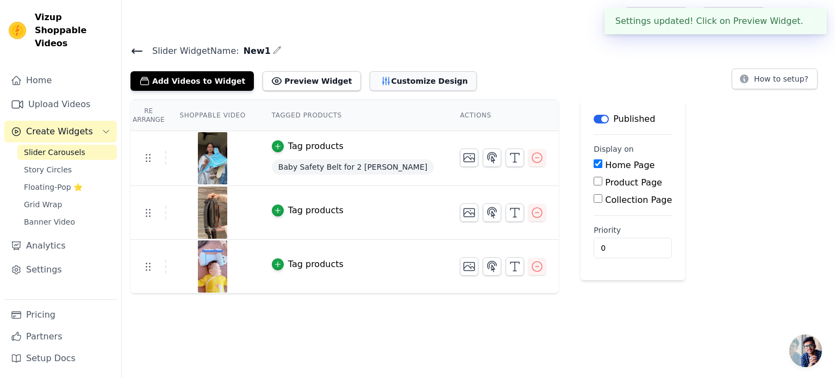
click at [396, 84] on button "Customize Design" at bounding box center [423, 81] width 107 height 20
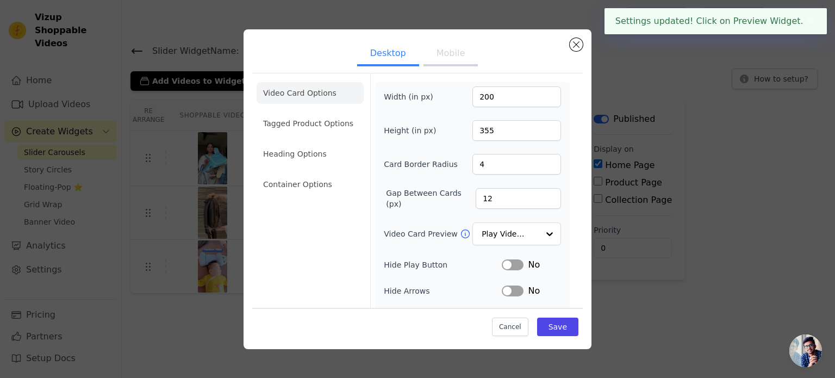
click at [435, 60] on button "Mobile" at bounding box center [451, 54] width 54 height 24
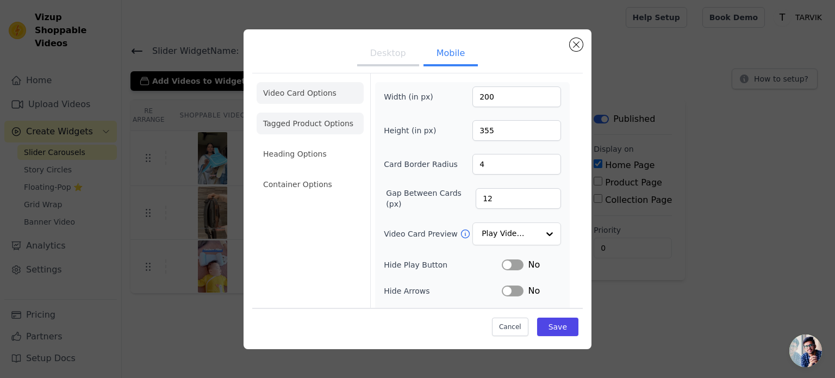
click at [312, 173] on li "Tagged Product Options" at bounding box center [310, 184] width 107 height 22
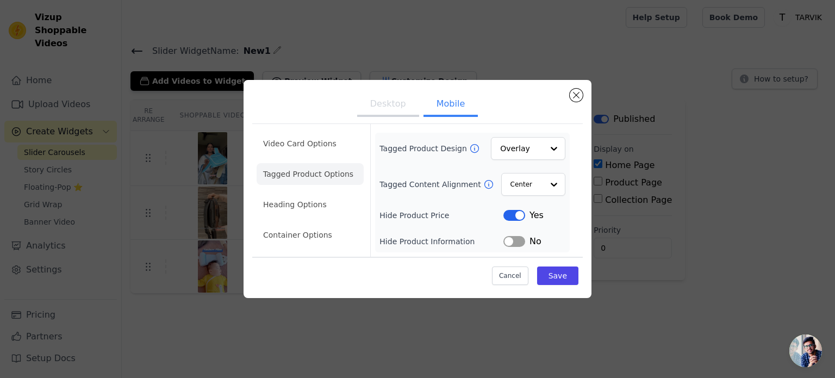
click at [509, 214] on button "Label" at bounding box center [514, 215] width 22 height 11
click at [318, 209] on li "Heading Options" at bounding box center [310, 205] width 107 height 22
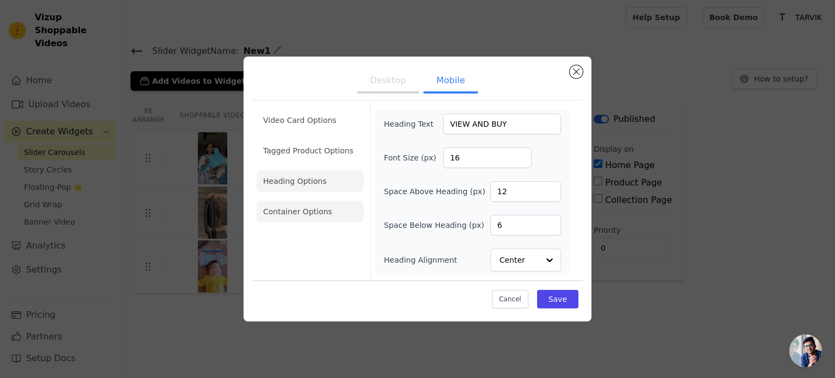
click at [320, 207] on li "Container Options" at bounding box center [310, 212] width 107 height 22
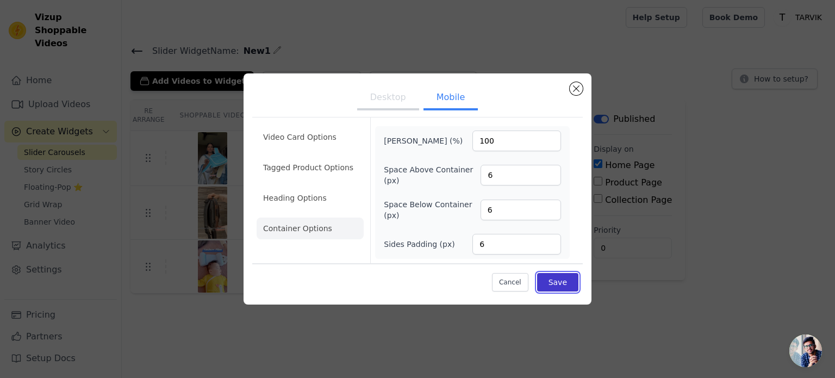
click at [563, 276] on button "Save" at bounding box center [557, 282] width 41 height 18
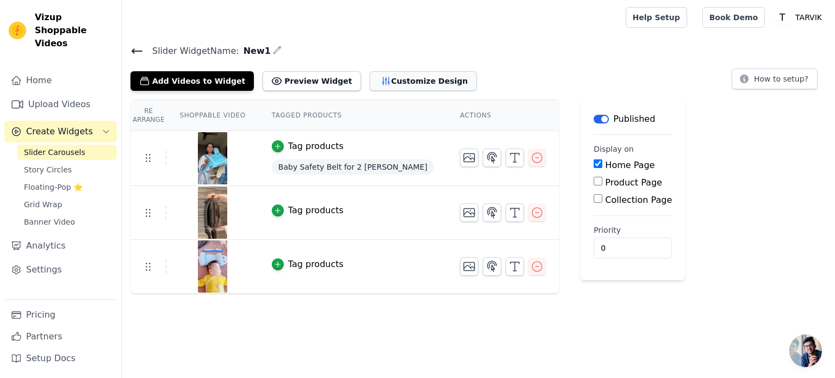
click at [378, 80] on button "Customize Design" at bounding box center [423, 81] width 107 height 20
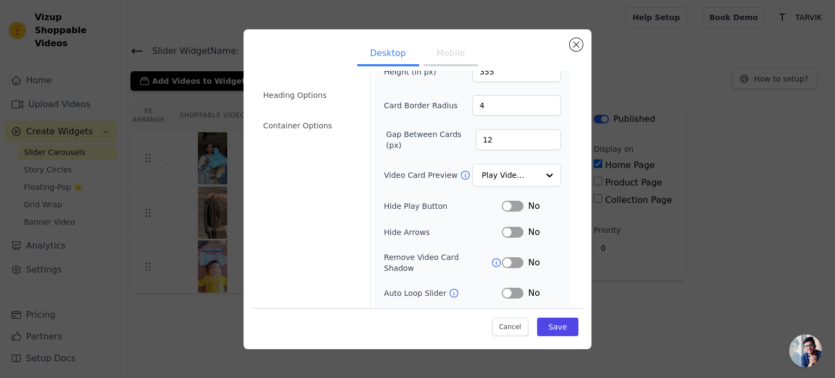
scroll to position [100, 0]
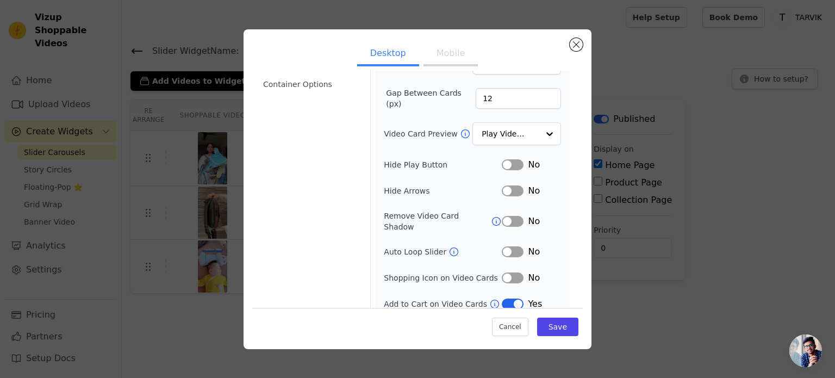
click at [509, 272] on button "Label" at bounding box center [513, 277] width 22 height 11
click at [489, 298] on icon at bounding box center [494, 303] width 11 height 11
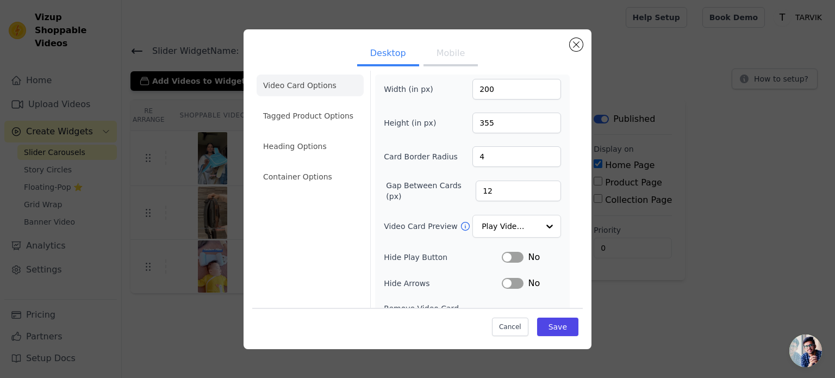
scroll to position [0, 0]
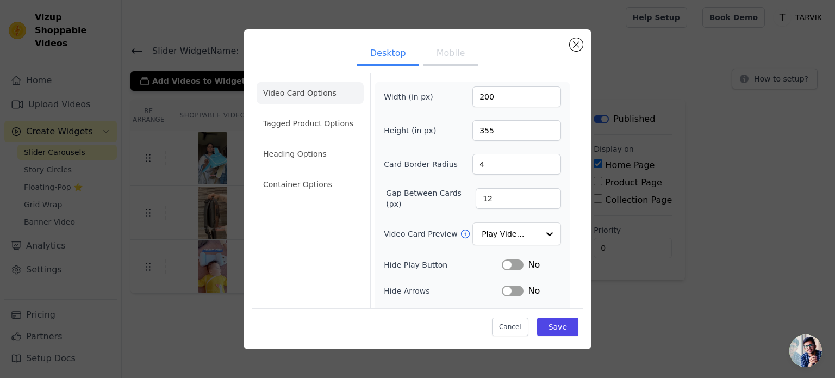
click at [441, 54] on button "Mobile" at bounding box center [451, 54] width 54 height 24
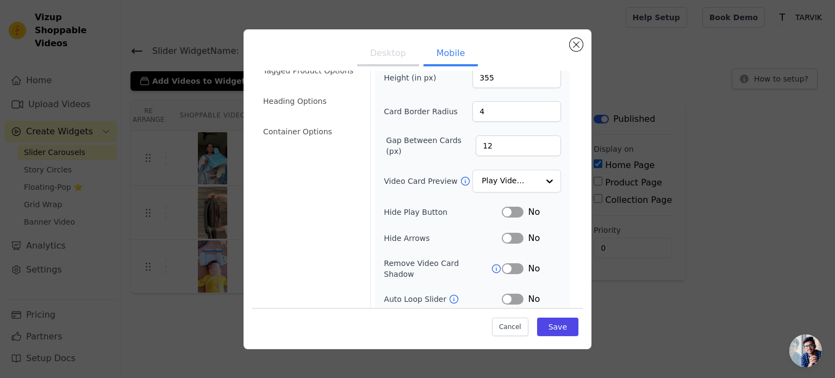
scroll to position [126, 0]
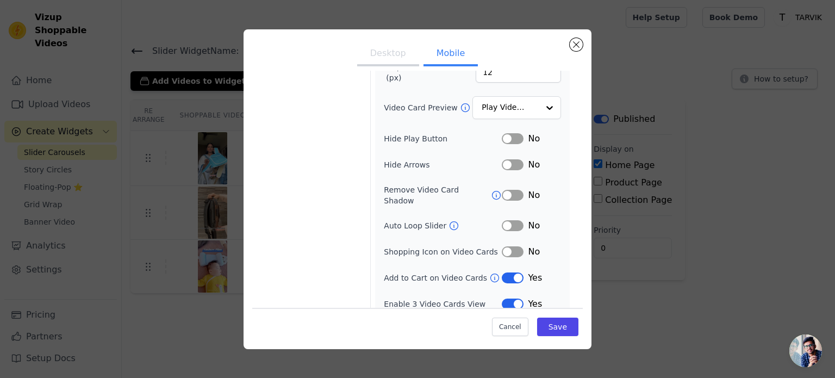
click at [511, 246] on button "Label" at bounding box center [513, 251] width 22 height 11
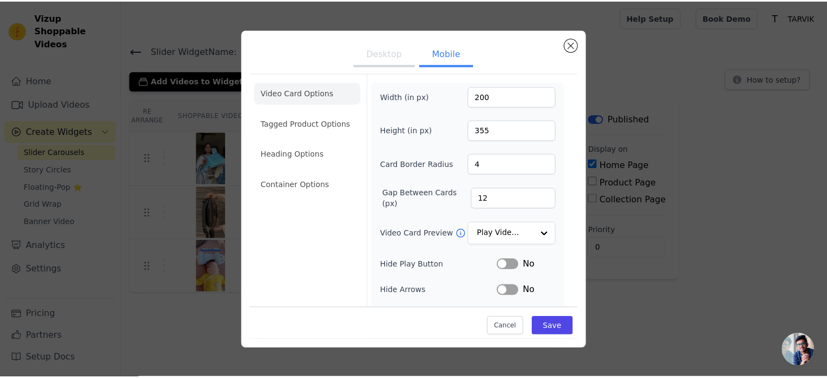
scroll to position [0, 0]
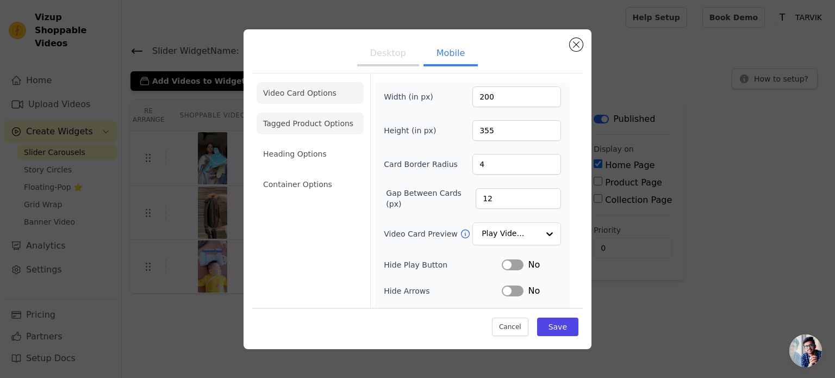
click at [309, 173] on li "Tagged Product Options" at bounding box center [310, 184] width 107 height 22
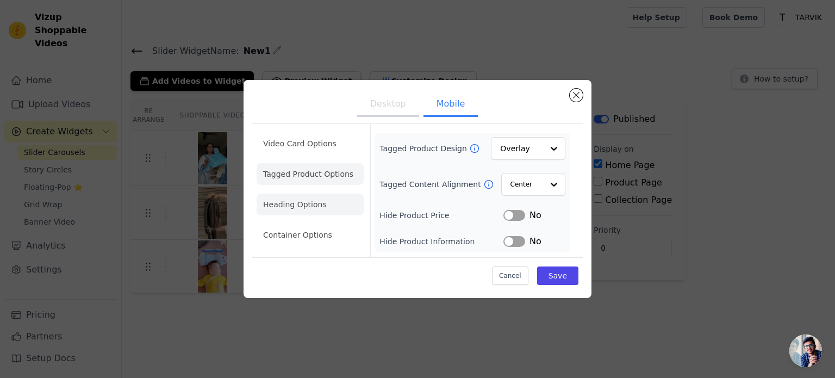
click at [318, 200] on li "Heading Options" at bounding box center [310, 205] width 107 height 22
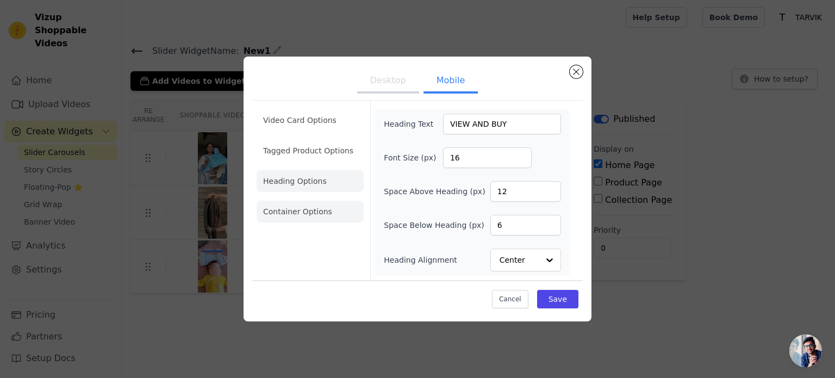
click at [322, 204] on li "Container Options" at bounding box center [310, 212] width 107 height 22
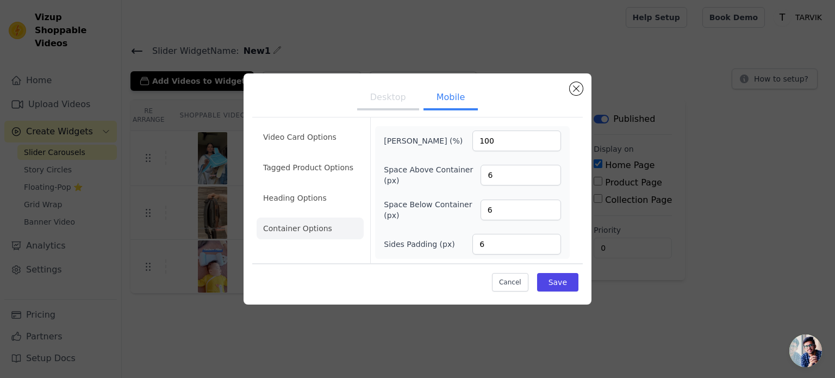
click at [322, 186] on ul "Video Card Options Tagged Product Options Heading Options Container Options" at bounding box center [310, 183] width 107 height 122
click at [320, 191] on li "Heading Options" at bounding box center [310, 198] width 107 height 22
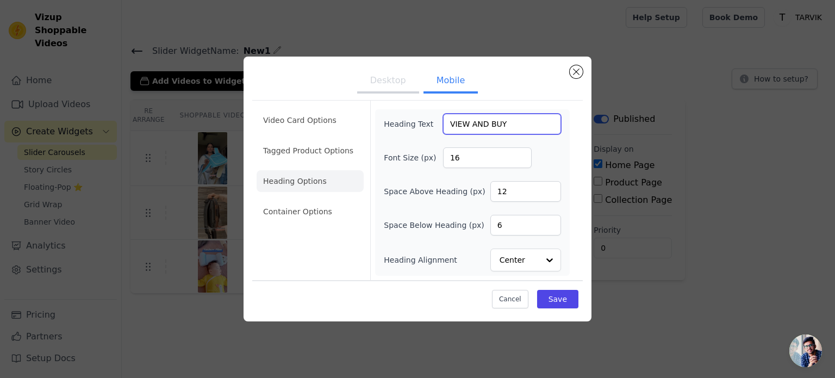
drag, startPoint x: 508, startPoint y: 126, endPoint x: 450, endPoint y: 120, distance: 58.4
click at [450, 120] on input "VIEW AND BUY" at bounding box center [502, 124] width 118 height 21
type input "l"
paste input "🔥"
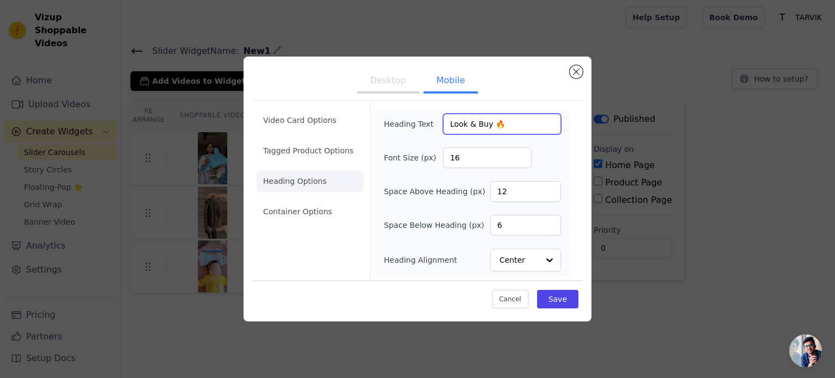
drag, startPoint x: 500, startPoint y: 122, endPoint x: 443, endPoint y: 121, distance: 57.6
click at [443, 121] on input "Look & Buy 🔥" at bounding box center [502, 124] width 118 height 21
type input "Look & Buy 🔥"
click at [551, 303] on button "Save" at bounding box center [557, 299] width 41 height 18
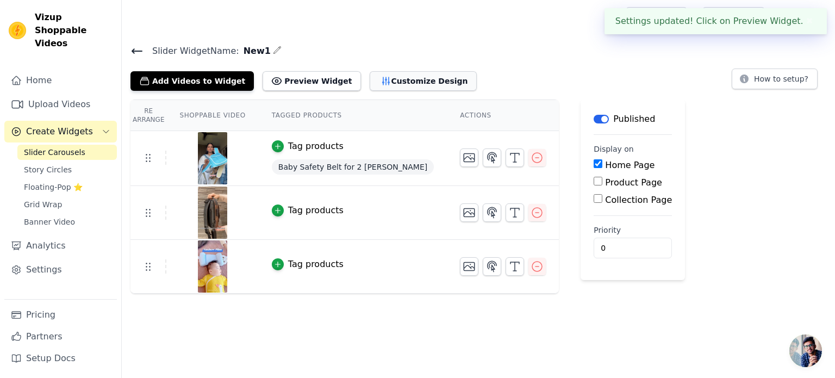
click at [371, 80] on button "Customize Design" at bounding box center [423, 81] width 107 height 20
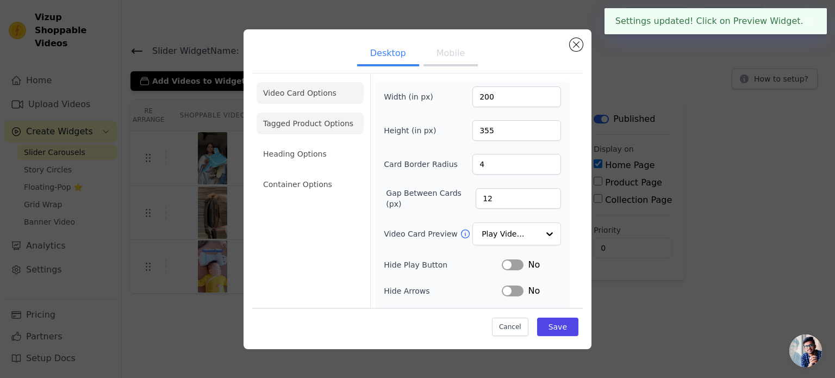
click at [307, 145] on li "Heading Options" at bounding box center [310, 154] width 107 height 22
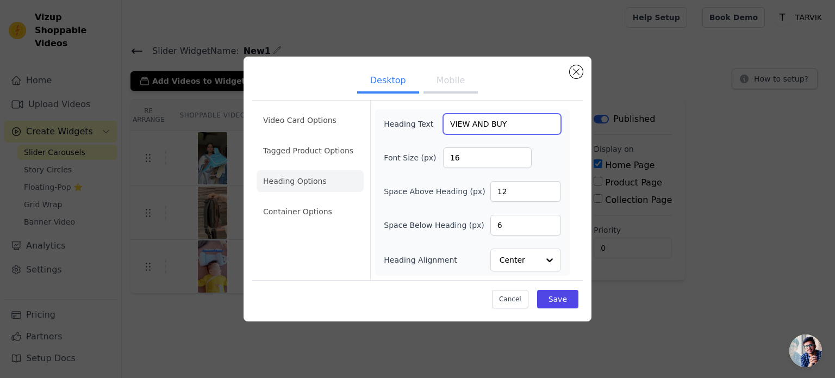
drag, startPoint x: 520, startPoint y: 120, endPoint x: 444, endPoint y: 117, distance: 76.2
click at [444, 117] on input "VIEW AND BUY" at bounding box center [502, 124] width 118 height 21
paste input "Look & Buy 🔥"
type input "Look & Buy 🔥"
click at [576, 302] on button "Save" at bounding box center [557, 299] width 41 height 18
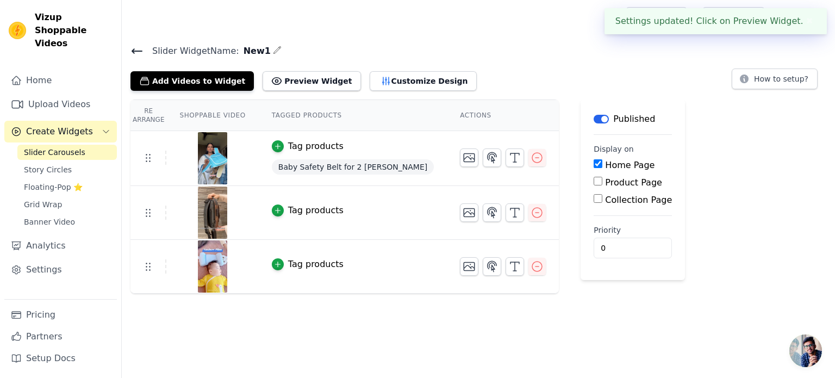
click at [317, 210] on div "Tag products" at bounding box center [315, 210] width 55 height 13
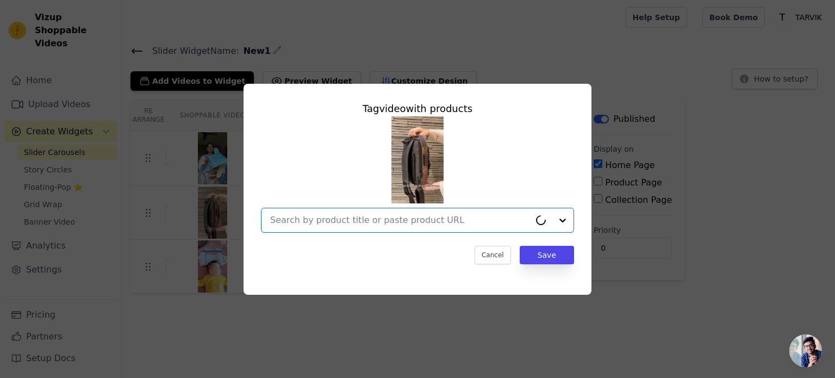
click at [356, 220] on input "text" at bounding box center [400, 220] width 260 height 13
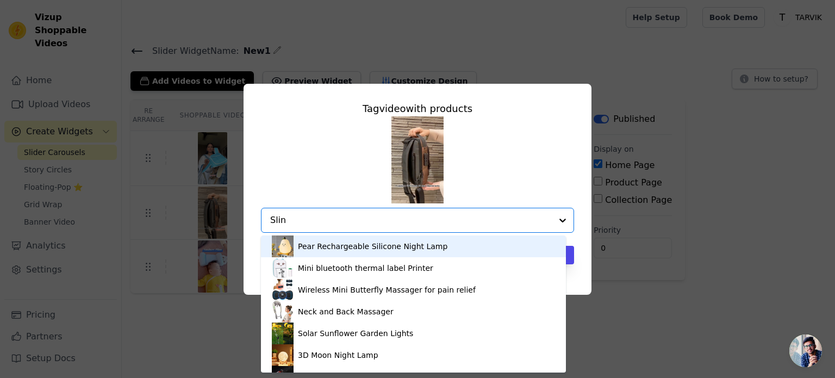
type input "Sling"
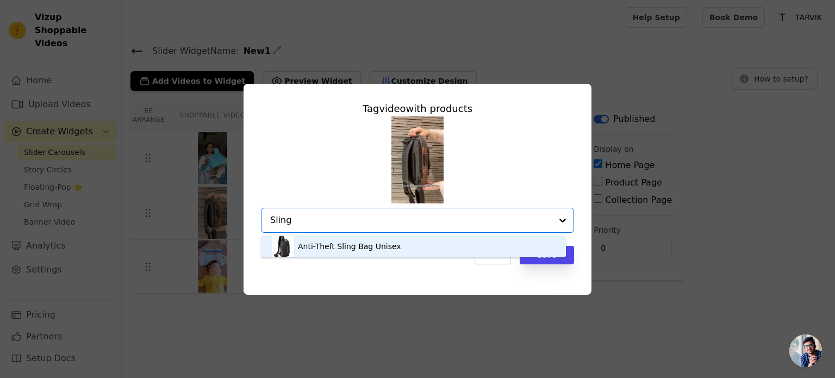
click at [372, 247] on div "Anti-Theft Sling Bag Unisex" at bounding box center [349, 246] width 103 height 11
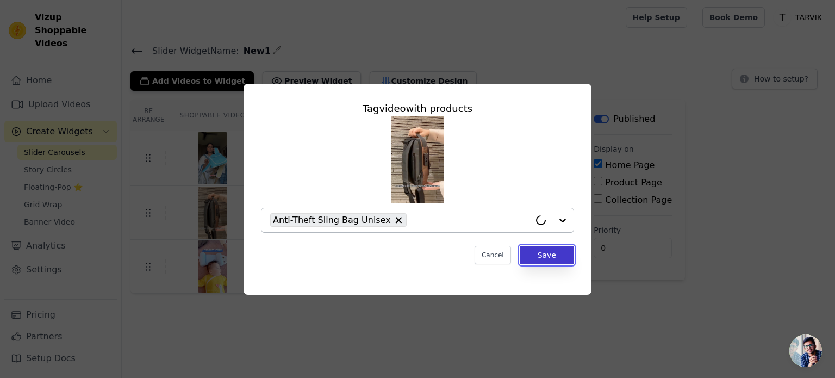
click at [551, 255] on button "Save" at bounding box center [547, 255] width 54 height 18
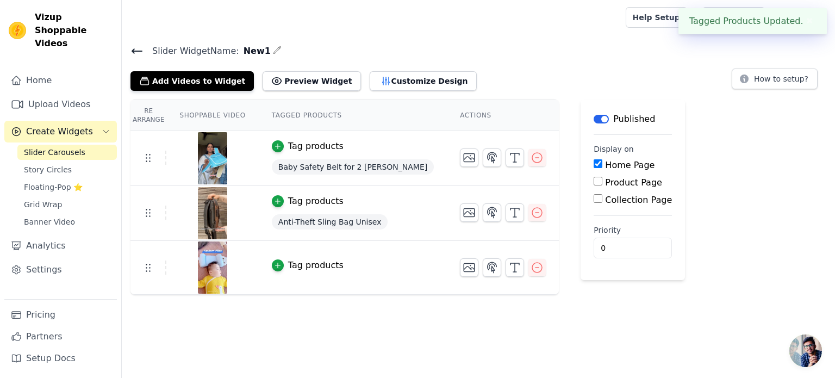
click at [304, 266] on div "Tag products" at bounding box center [315, 265] width 55 height 13
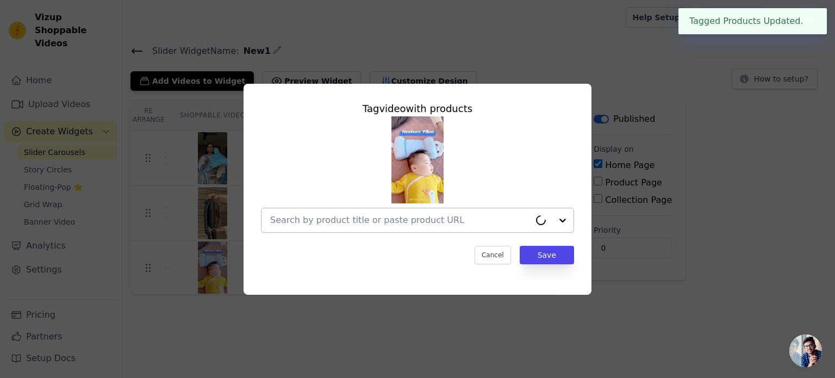
click at [348, 221] on input "text" at bounding box center [400, 220] width 260 height 13
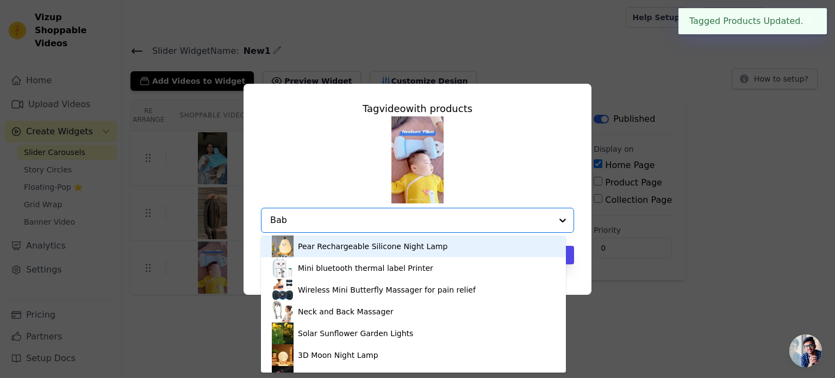
type input "Baby"
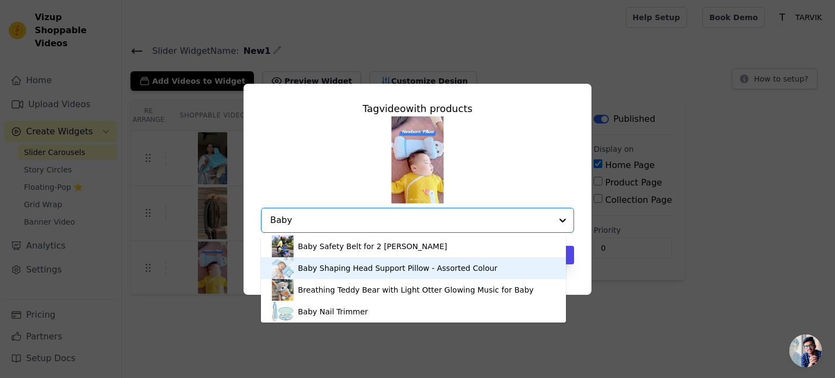
click at [366, 270] on div "Baby Shaping Head Support Pillow - Assorted Colour" at bounding box center [398, 268] width 200 height 11
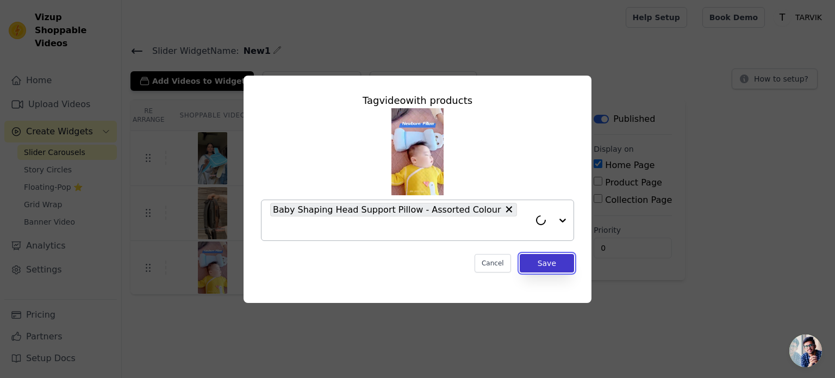
click at [558, 257] on button "Save" at bounding box center [547, 263] width 54 height 18
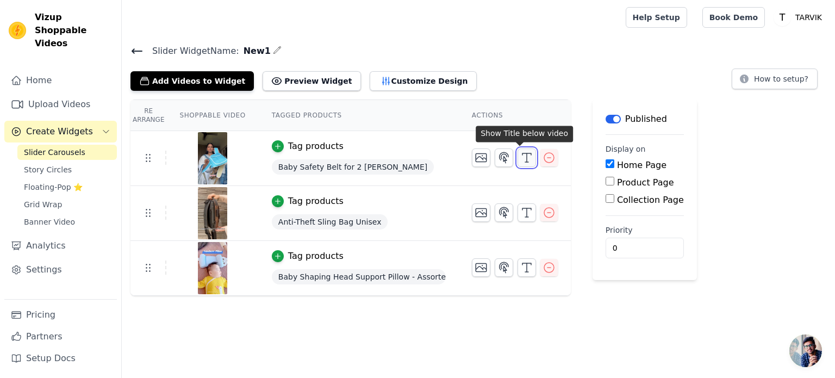
click at [520, 155] on icon "button" at bounding box center [526, 157] width 13 height 13
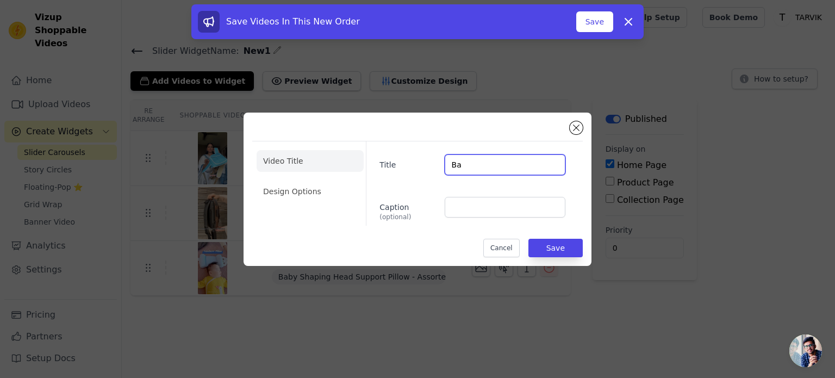
type input "B"
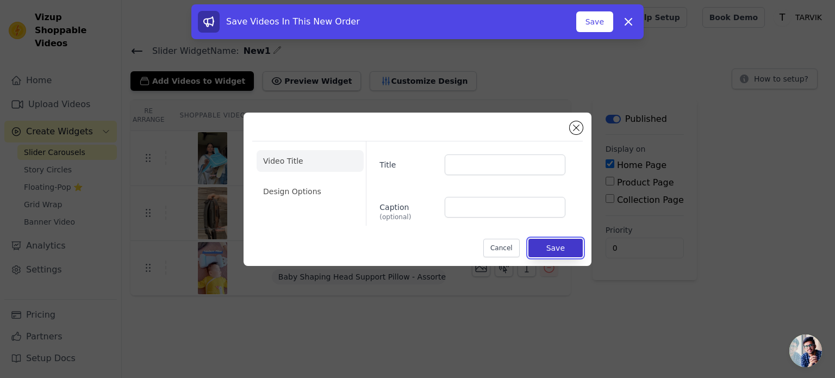
click at [556, 242] on button "Save" at bounding box center [555, 248] width 54 height 18
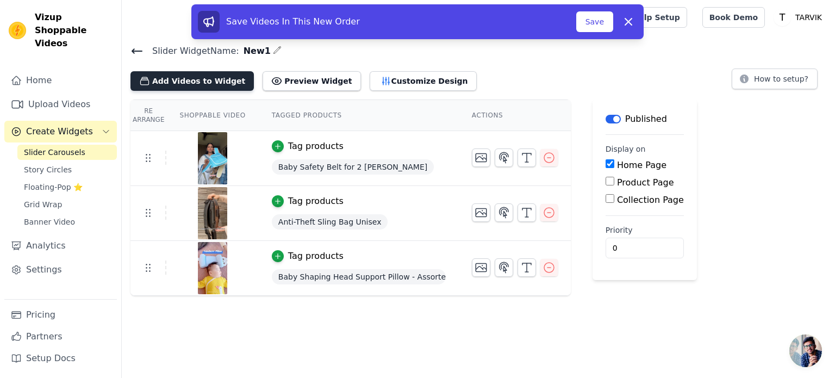
click at [186, 83] on button "Add Videos to Widget" at bounding box center [191, 81] width 123 height 20
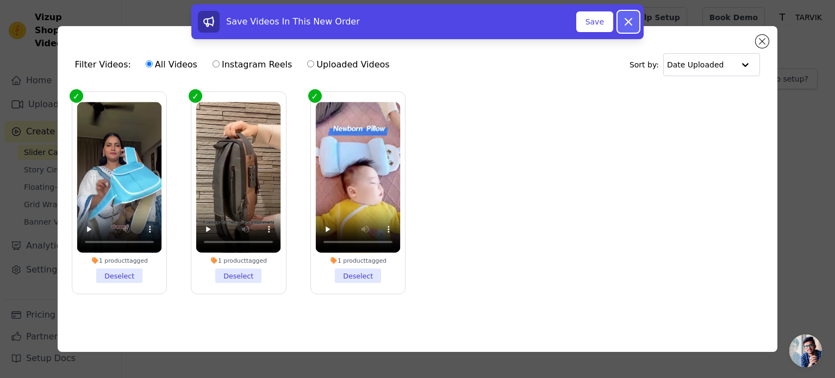
click at [627, 21] on icon at bounding box center [628, 21] width 13 height 13
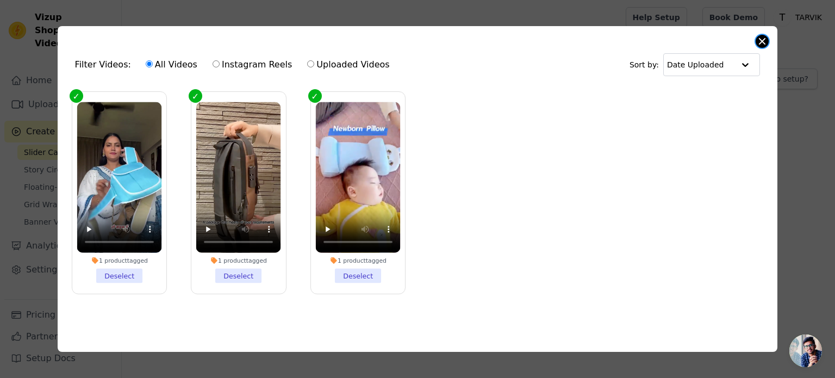
click at [762, 39] on button "Close modal" at bounding box center [762, 41] width 13 height 13
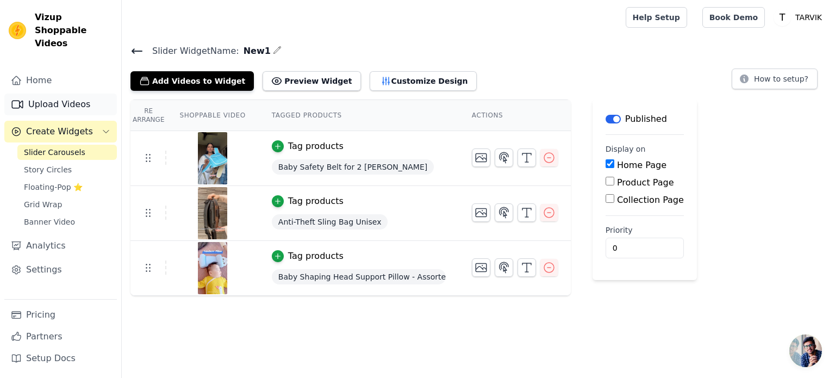
click at [63, 95] on link "Upload Videos" at bounding box center [60, 105] width 113 height 22
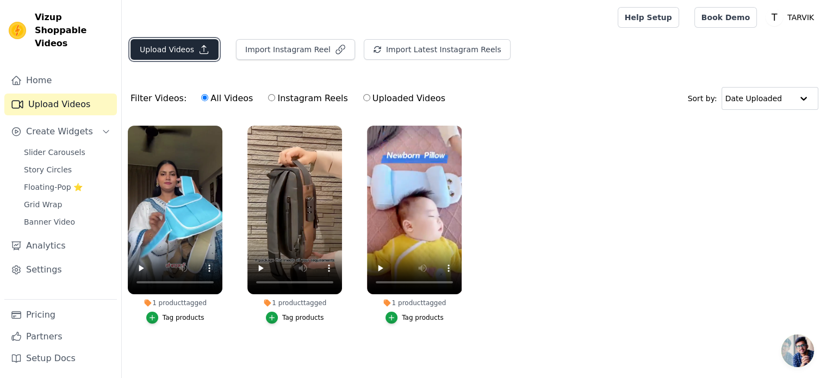
click at [189, 48] on button "Upload Videos" at bounding box center [174, 49] width 88 height 21
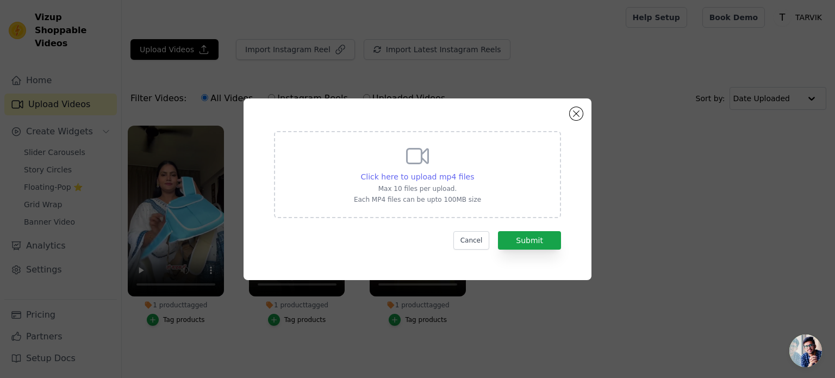
click at [434, 173] on span "Click here to upload mp4 files" at bounding box center [418, 176] width 114 height 9
click at [474, 171] on input "Click here to upload mp4 files Max 10 files per upload. Each MP4 files can be u…" at bounding box center [474, 171] width 1 height 1
type input "C:\fakepath\8379 Wooden Money - Piggy Bank, Money Box (1 Pc - Pen Not Included)…"
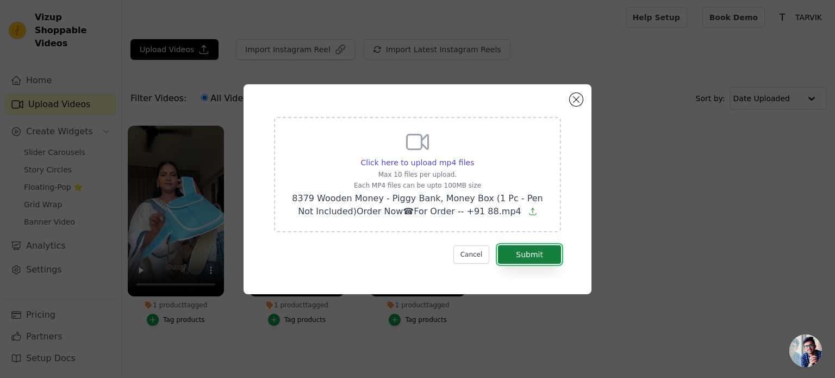
click at [542, 252] on button "Submit" at bounding box center [529, 254] width 63 height 18
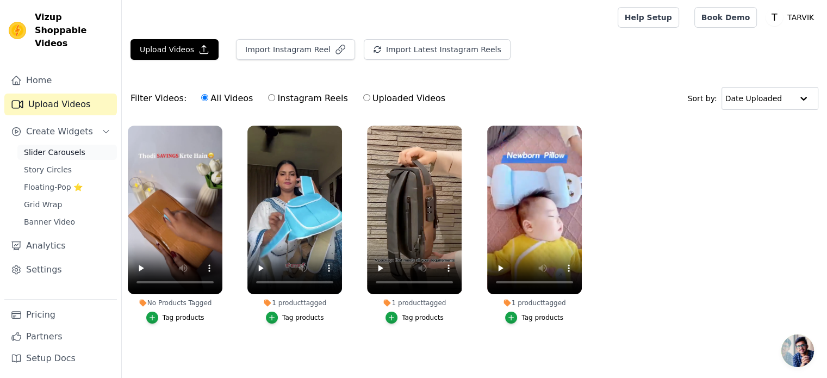
click at [49, 145] on link "Slider Carousels" at bounding box center [66, 152] width 99 height 15
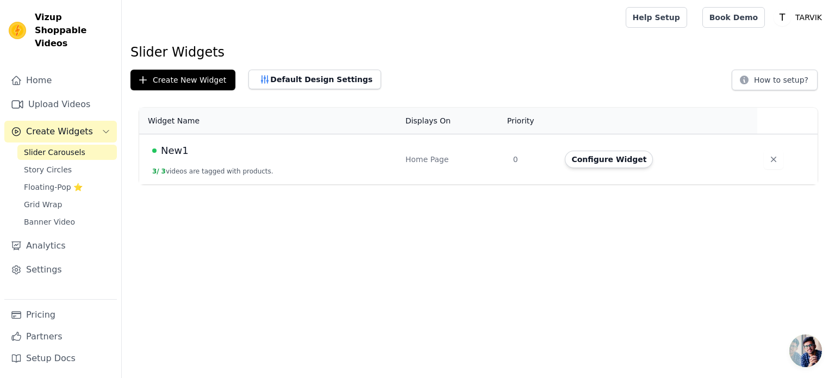
click at [359, 160] on td "New1 3 / 3 videos are tagged with products." at bounding box center [269, 159] width 260 height 51
click at [618, 154] on button "Configure Widget" at bounding box center [609, 159] width 88 height 17
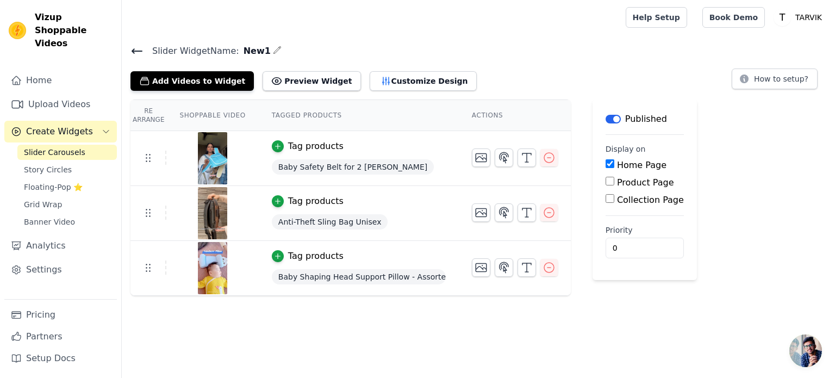
click at [189, 100] on th "Shoppable Video" at bounding box center [212, 115] width 92 height 31
click at [189, 89] on button "Add Videos to Widget" at bounding box center [191, 81] width 123 height 20
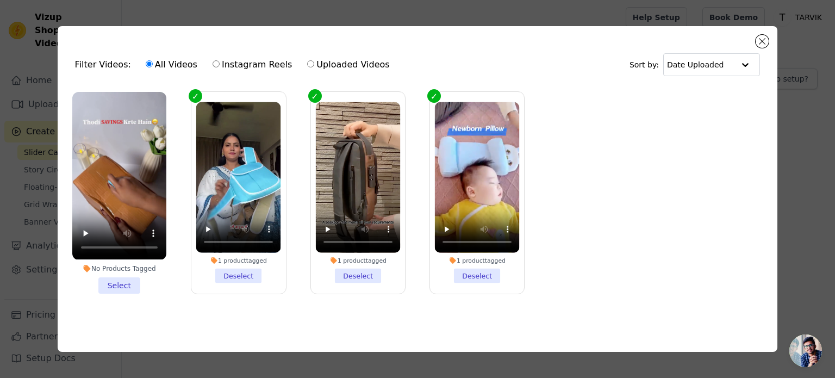
click at [117, 281] on li "No Products Tagged Select" at bounding box center [119, 192] width 94 height 201
click at [0, 0] on input "No Products Tagged Select" at bounding box center [0, 0] width 0 height 0
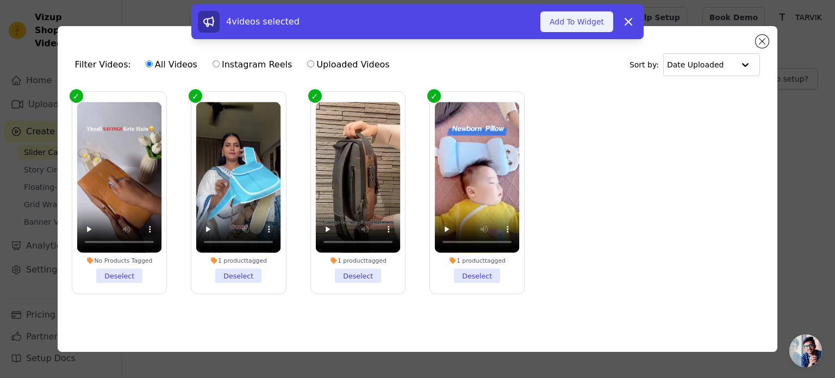
click at [592, 17] on button "Add To Widget" at bounding box center [576, 21] width 73 height 21
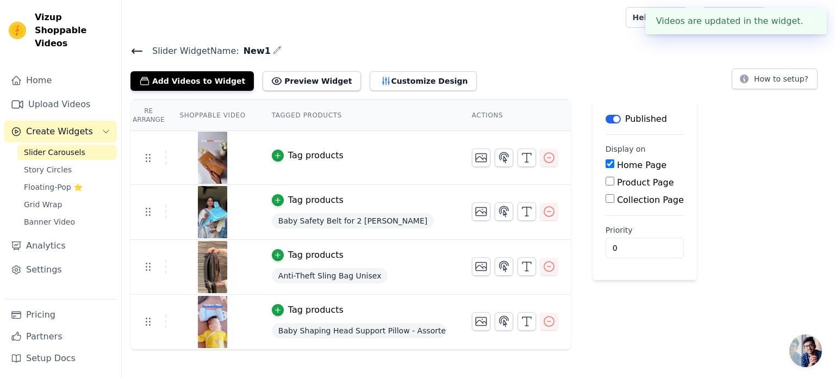
click at [322, 149] on div "Tag products" at bounding box center [315, 155] width 55 height 13
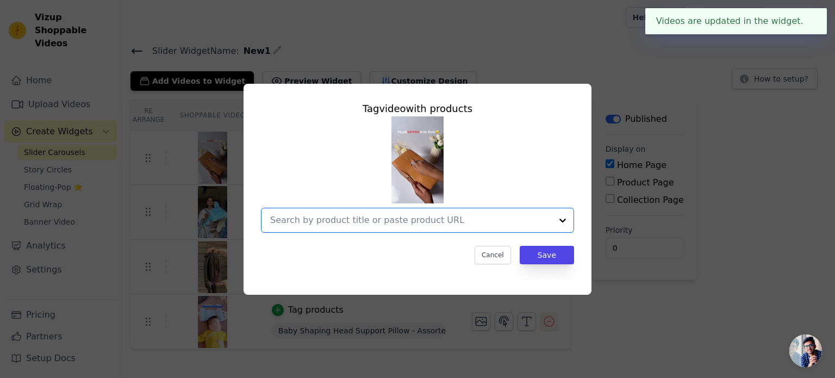
click at [343, 217] on input "text" at bounding box center [411, 220] width 282 height 13
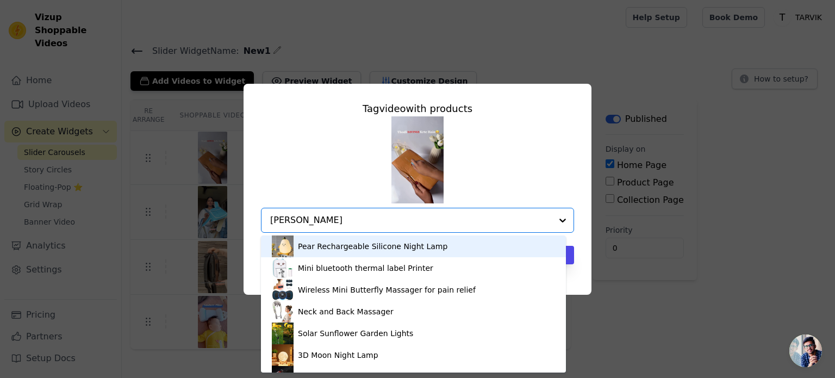
type input "piggy"
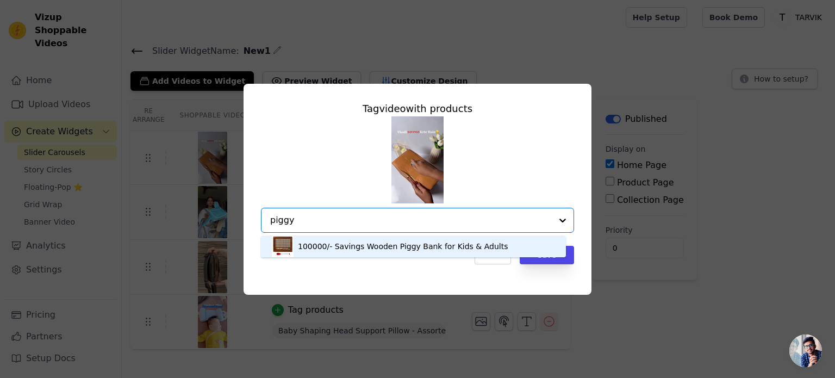
click at [391, 243] on div "100000/- Savings Wooden Piggy Bank for Kids & Adults" at bounding box center [403, 246] width 210 height 11
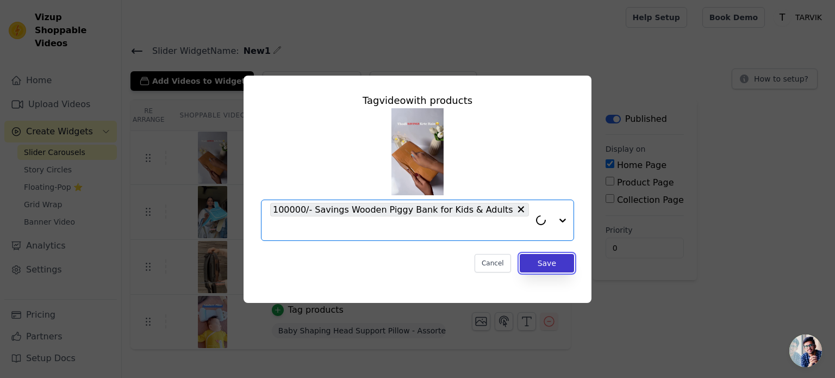
click at [556, 256] on button "Save" at bounding box center [547, 263] width 54 height 18
